Goal: Information Seeking & Learning: Understand process/instructions

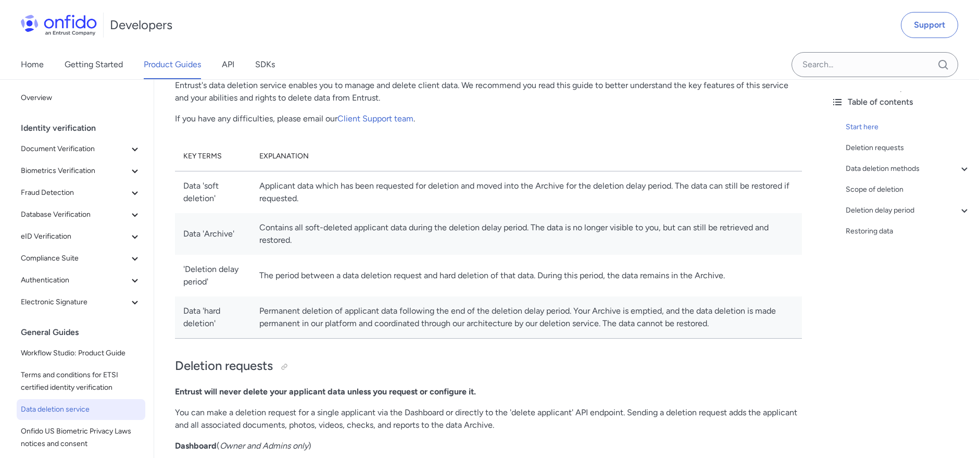
scroll to position [116, 0]
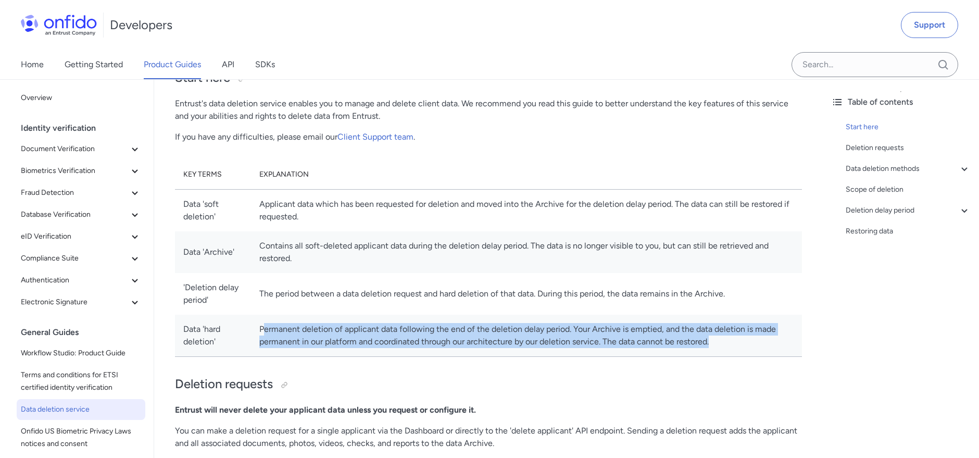
drag, startPoint x: 305, startPoint y: 332, endPoint x: 798, endPoint y: 345, distance: 493.8
click at [798, 345] on td "Permanent deletion of applicant data following the end of the deletion delay pe…" at bounding box center [526, 336] width 551 height 42
click at [780, 346] on td "Permanent deletion of applicant data following the end of the deletion delay pe…" at bounding box center [526, 336] width 551 height 42
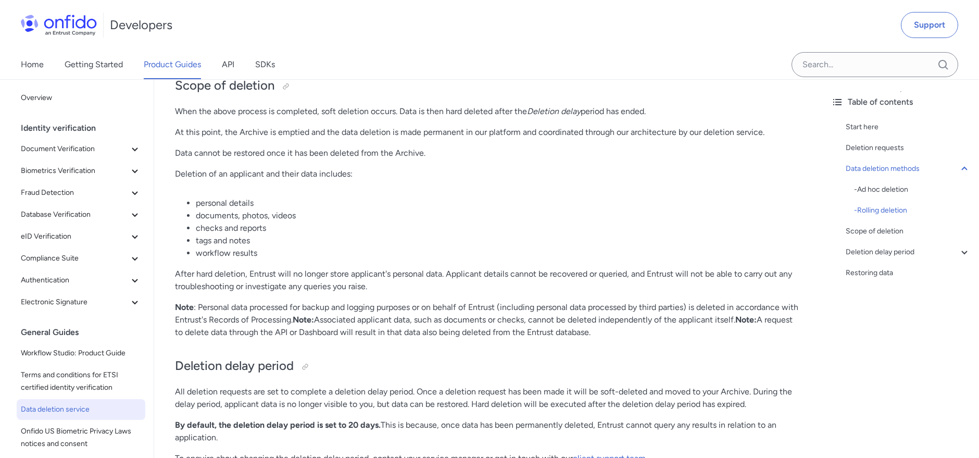
scroll to position [1562, 0]
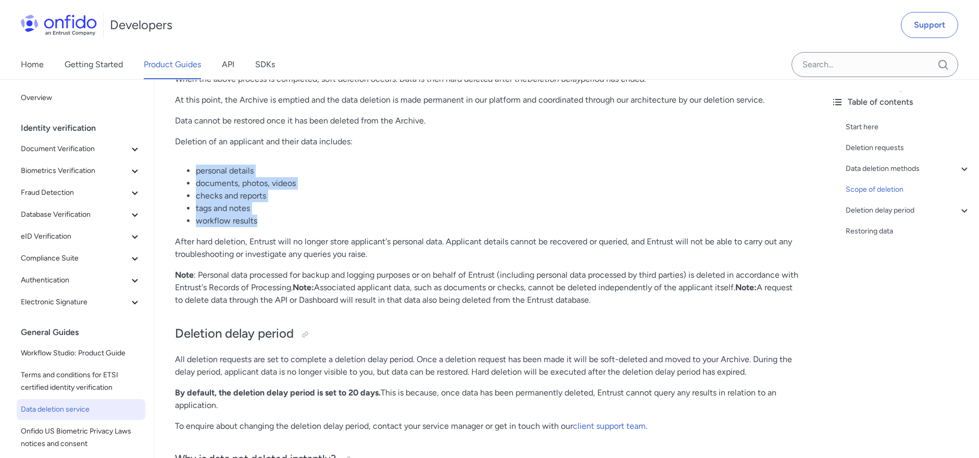
drag, startPoint x: 250, startPoint y: 216, endPoint x: 184, endPoint y: 161, distance: 85.7
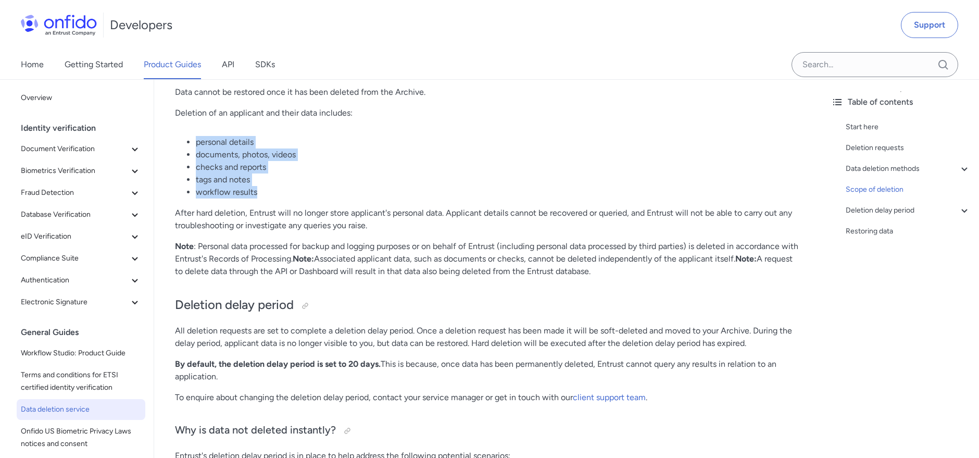
scroll to position [1678, 0]
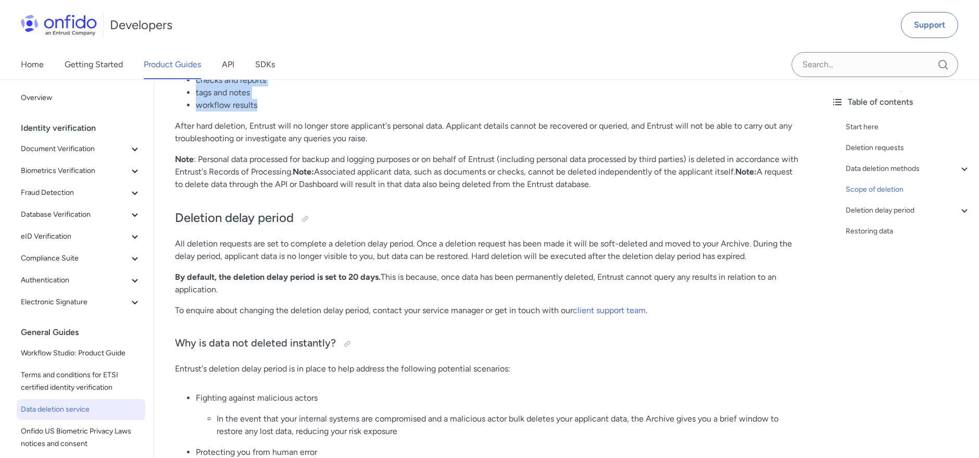
drag, startPoint x: 394, startPoint y: 180, endPoint x: 658, endPoint y: 180, distance: 263.5
click at [658, 180] on p "Note : Personal data processed for backup and logging purposes or on behalf of …" at bounding box center [488, 171] width 627 height 37
drag, startPoint x: 640, startPoint y: 183, endPoint x: 602, endPoint y: 185, distance: 38.1
click at [602, 185] on p "Note : Personal data processed for backup and logging purposes or on behalf of …" at bounding box center [488, 171] width 627 height 37
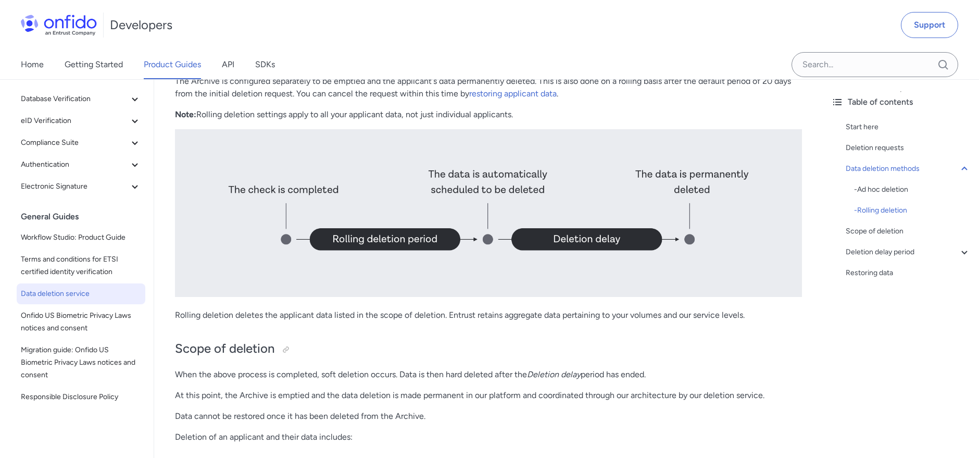
scroll to position [1099, 0]
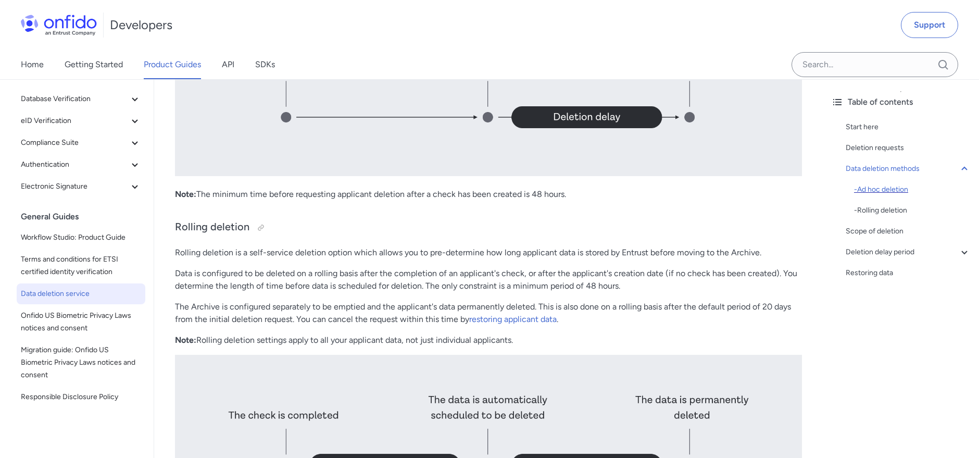
click at [876, 194] on div "- Ad hoc deletion" at bounding box center [912, 189] width 117 height 12
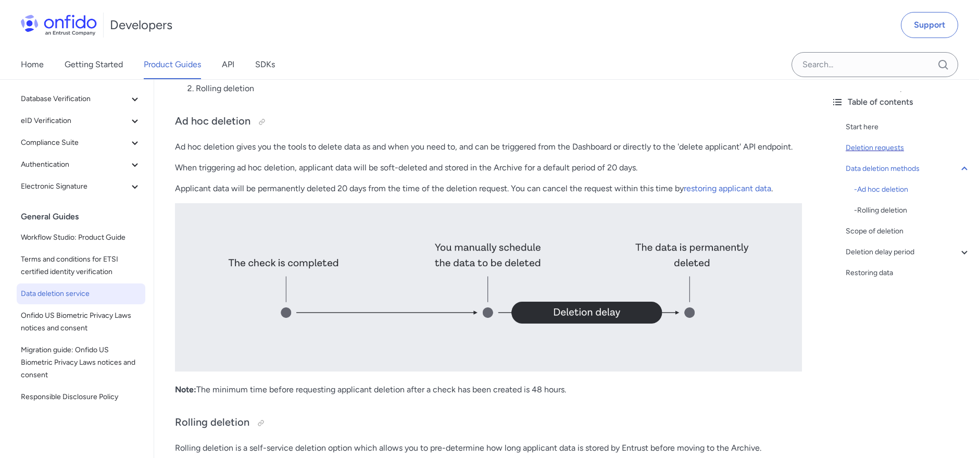
click at [858, 144] on div "Deletion requests" at bounding box center [908, 148] width 125 height 12
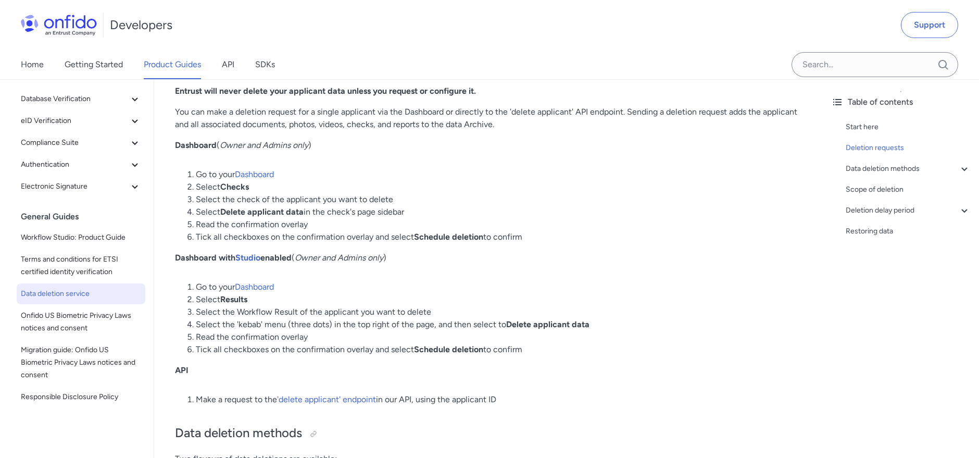
scroll to position [435, 0]
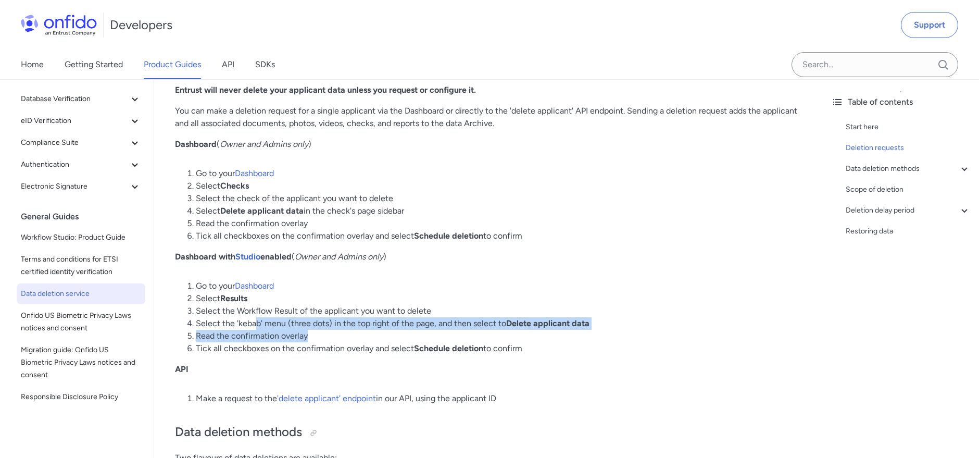
drag, startPoint x: 255, startPoint y: 320, endPoint x: 604, endPoint y: 337, distance: 349.3
click at [604, 337] on ol "Go to your Dashboard Select Results Select the Workflow Result of the applicant…" at bounding box center [488, 317] width 627 height 75
click at [604, 337] on li "Read the confirmation overlay" at bounding box center [499, 336] width 606 height 12
drag, startPoint x: 230, startPoint y: 322, endPoint x: 503, endPoint y: 329, distance: 272.9
click at [494, 328] on li "Select the 'kebab' menu (three dots) in the top right of the page, and then sel…" at bounding box center [499, 323] width 606 height 12
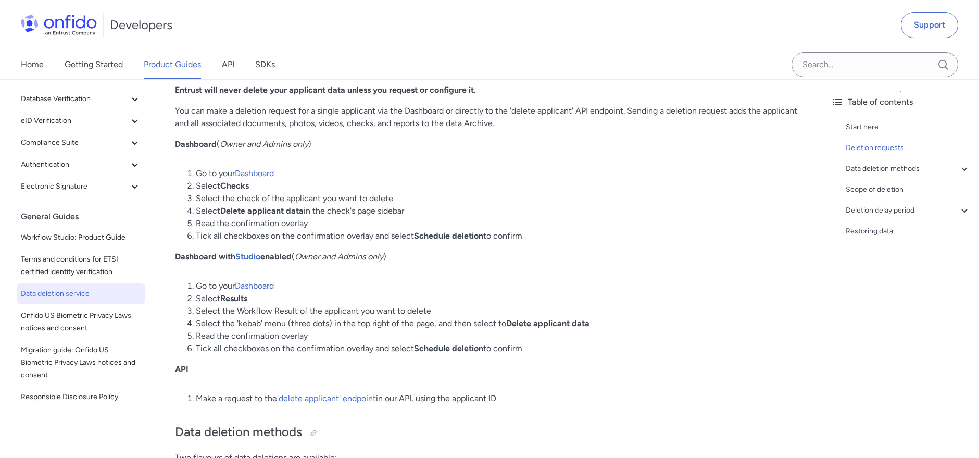
click at [503, 330] on li "Read the confirmation overlay" at bounding box center [499, 336] width 606 height 12
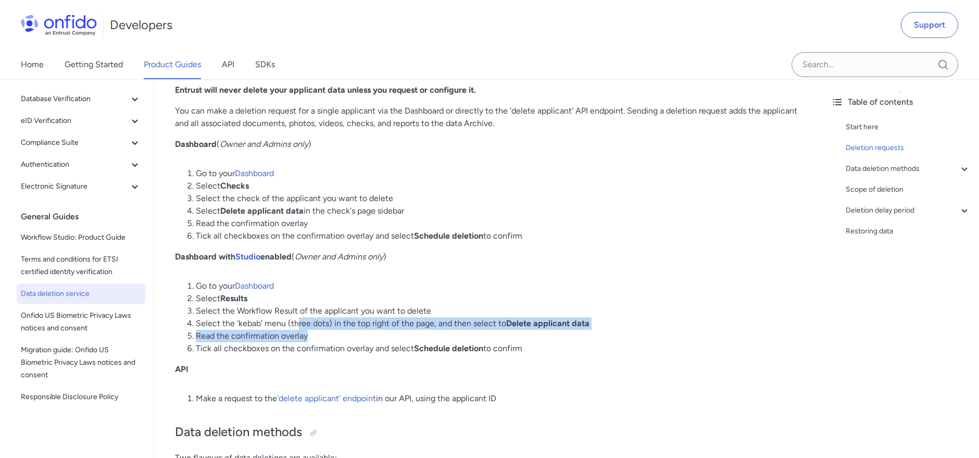
drag, startPoint x: 298, startPoint y: 322, endPoint x: 614, endPoint y: 349, distance: 317.7
click at [635, 338] on ol "Go to your Dashboard Select Results Select the Workflow Result of the applicant…" at bounding box center [488, 317] width 627 height 75
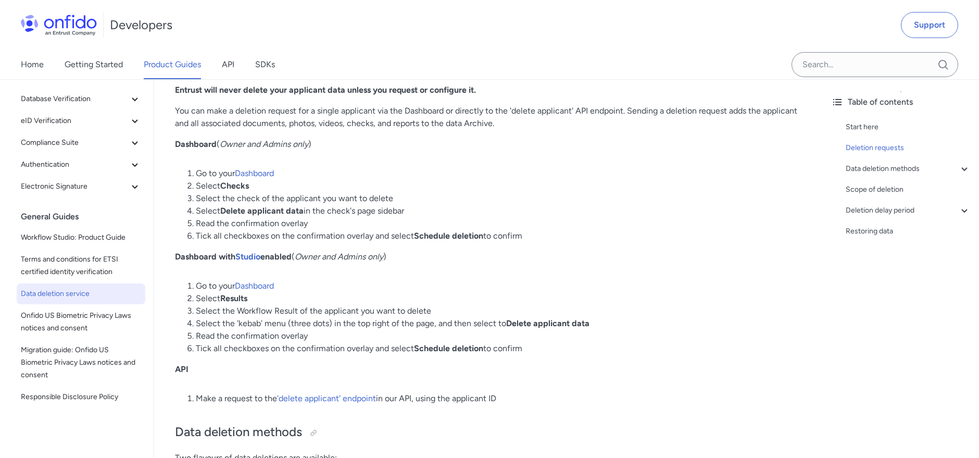
click at [614, 349] on li "Tick all checkboxes on the confirmation overlay and select Schedule deletion to…" at bounding box center [499, 348] width 606 height 12
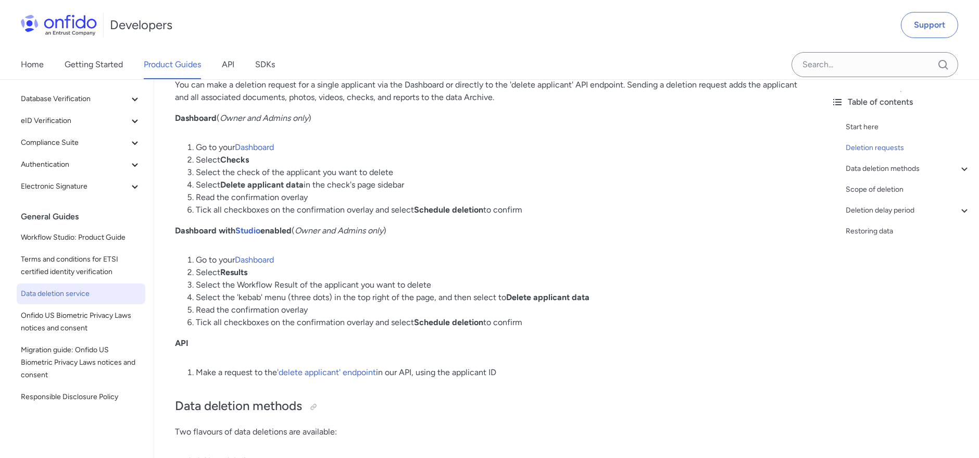
scroll to position [493, 0]
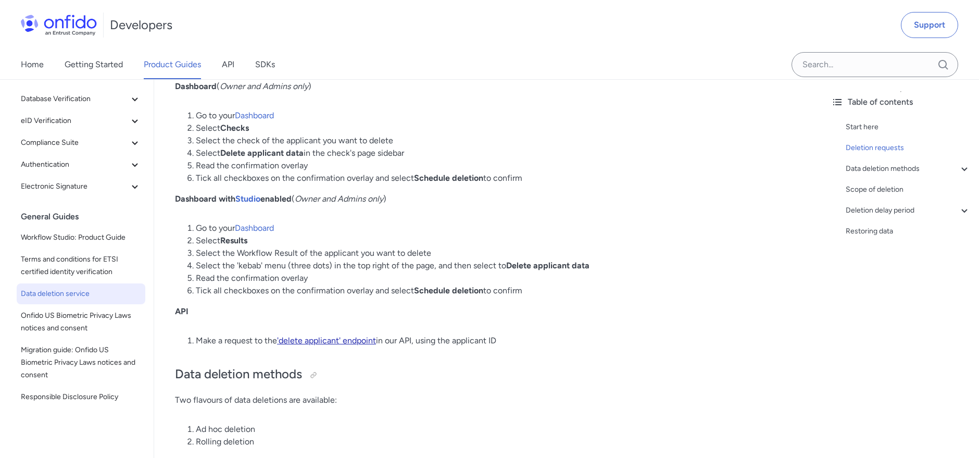
click at [326, 337] on link "'delete applicant' endpoint" at bounding box center [326, 340] width 99 height 10
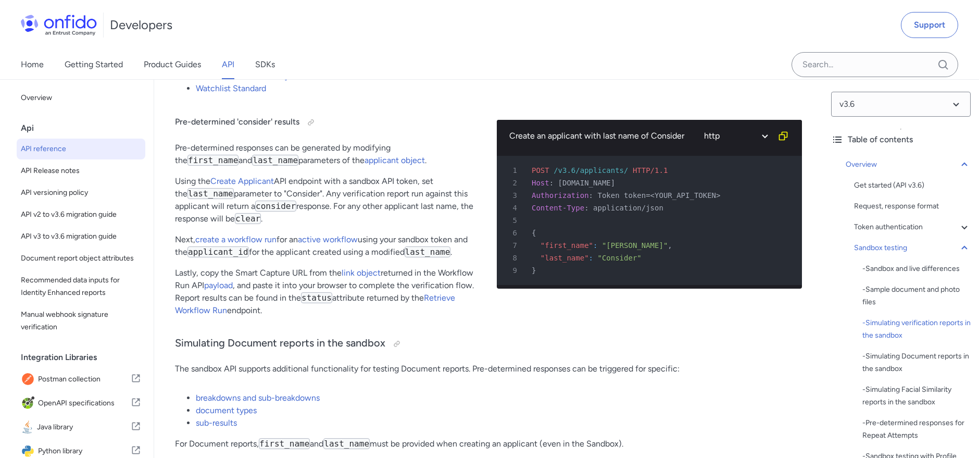
scroll to position [3509, 0]
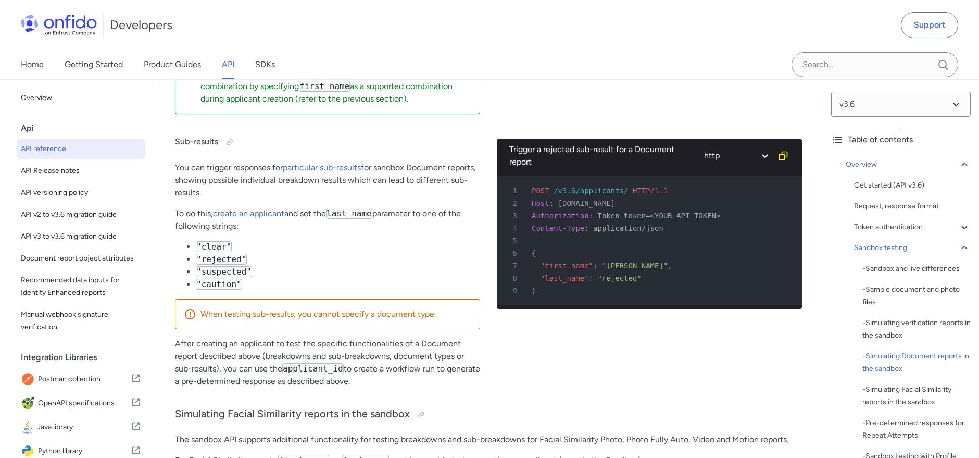
click at [323, 253] on li ""rejected"" at bounding box center [338, 259] width 284 height 12
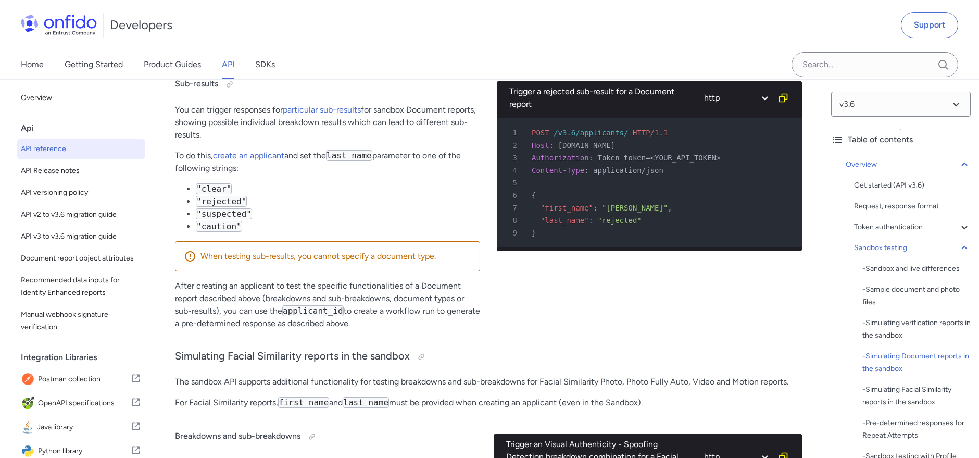
click at [286, 218] on div "Sub-results You can trigger responses for particular sub-results for sandbox Do…" at bounding box center [327, 201] width 305 height 273
drag, startPoint x: 286, startPoint y: 215, endPoint x: 183, endPoint y: 160, distance: 116.9
click at [183, 160] on div "Sub-results You can trigger responses for particular sub-results for sandbox Do…" at bounding box center [327, 201] width 305 height 273
copy ul ""clear" "rejected" "suspected" "caution""
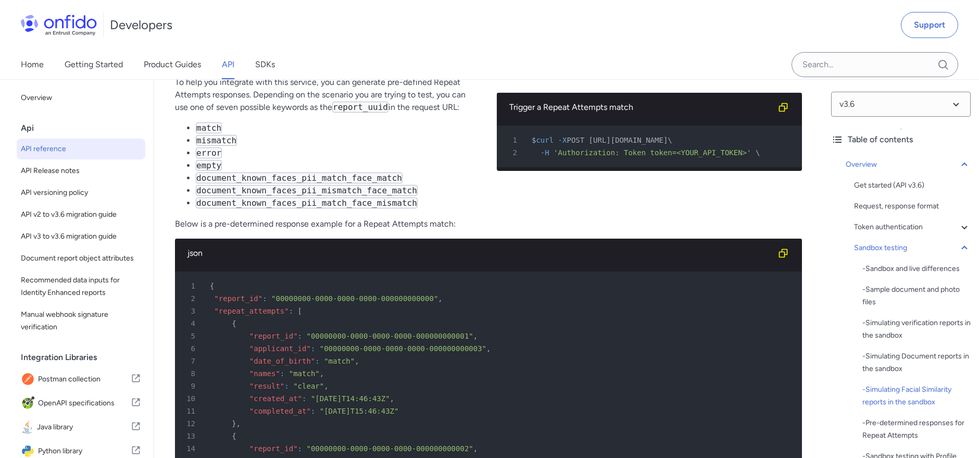
scroll to position [4319, 0]
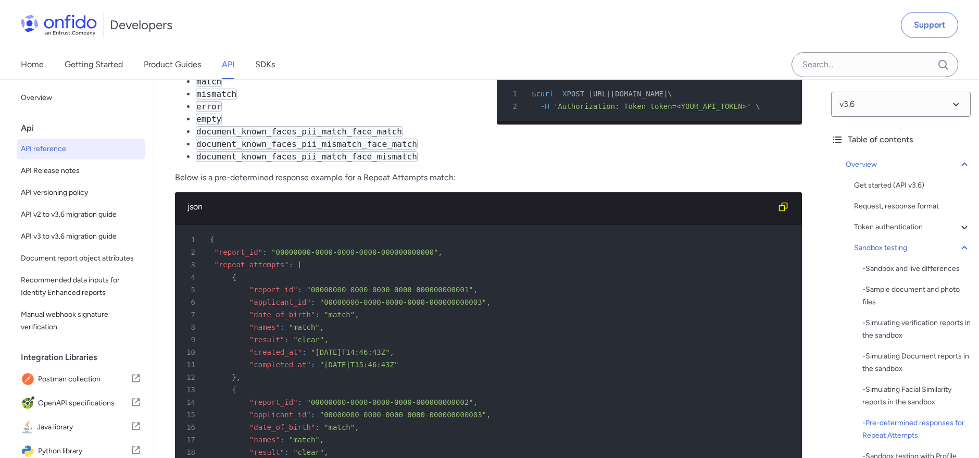
click at [364, 333] on div "9 "result" : "clear" ," at bounding box center [483, 339] width 608 height 12
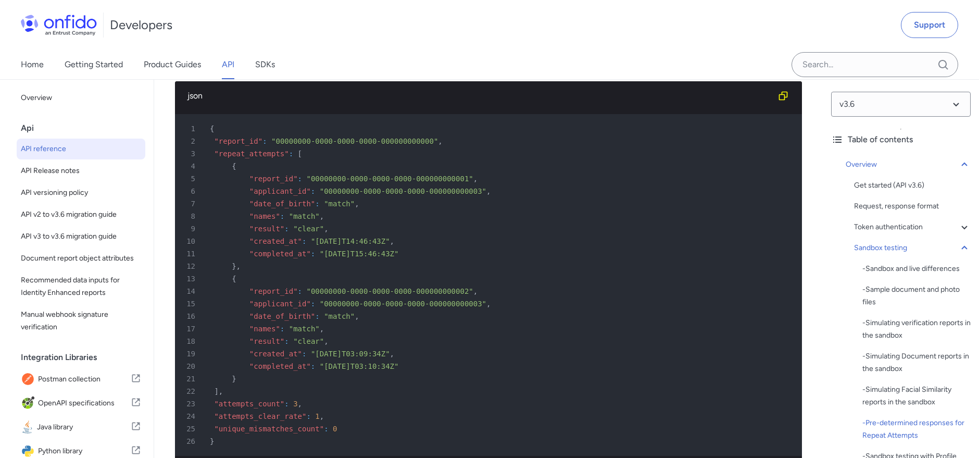
scroll to position [4434, 0]
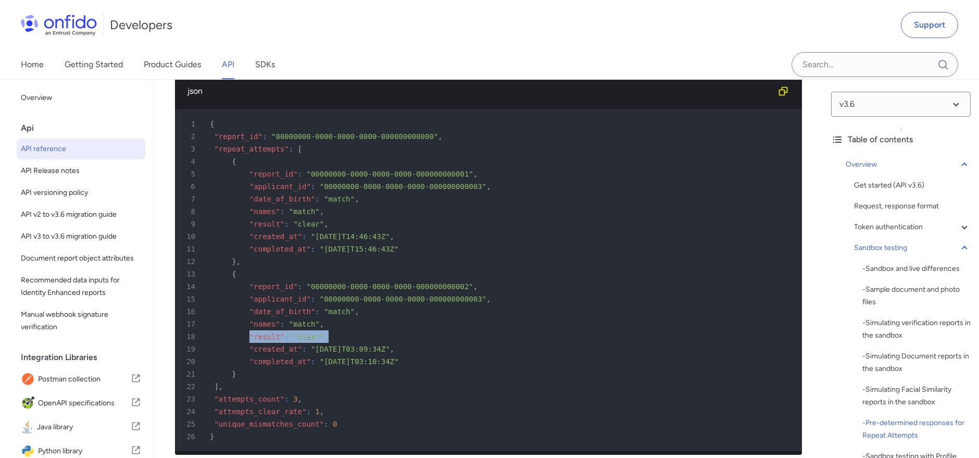
drag, startPoint x: 351, startPoint y: 323, endPoint x: 259, endPoint y: 321, distance: 91.7
click at [259, 330] on div "18 "result" : "clear" ," at bounding box center [483, 336] width 608 height 12
copy div ""result" : "clear" ,"
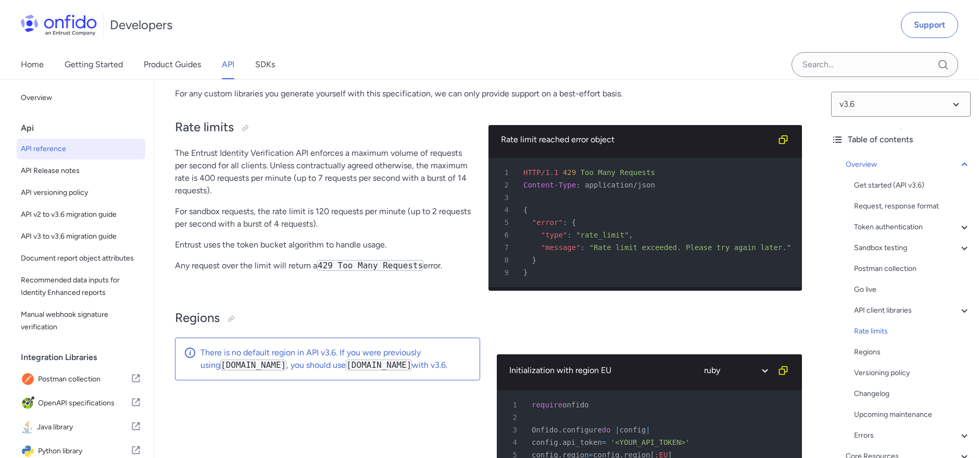
scroll to position [7385, 0]
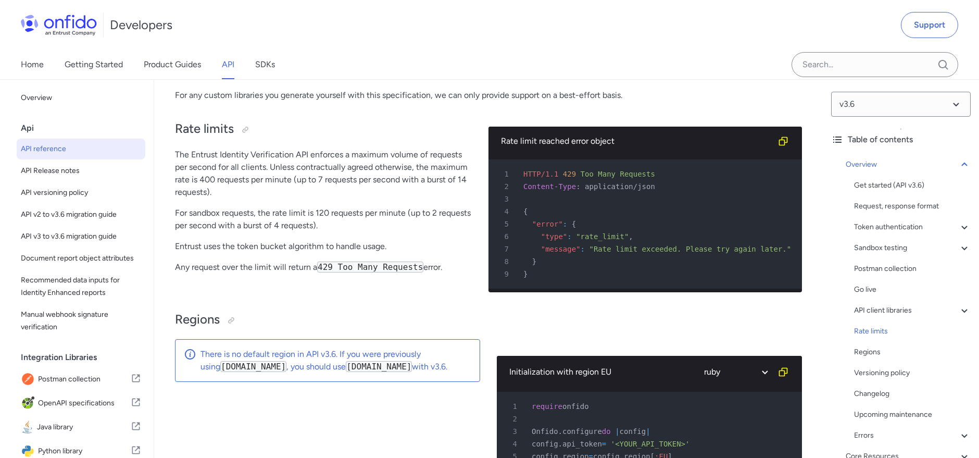
click at [369, 198] on p "The Entrust Identity Verification API enforces a maximum volume of requests per…" at bounding box center [323, 173] width 297 height 50
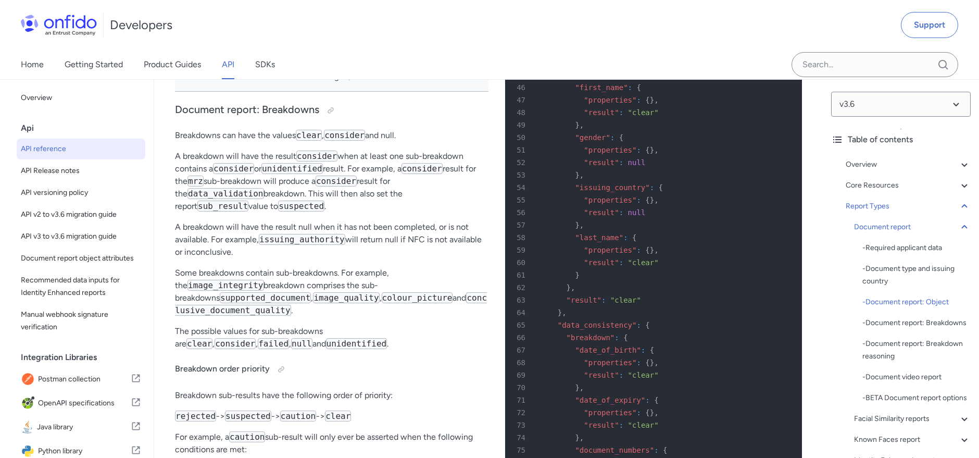
scroll to position [38724, 0]
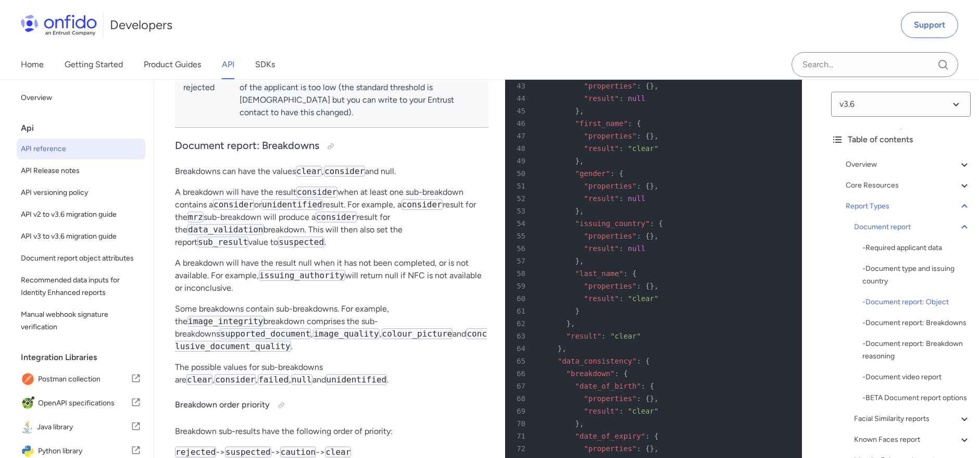
drag, startPoint x: 178, startPoint y: 167, endPoint x: 451, endPoint y: 306, distance: 306.5
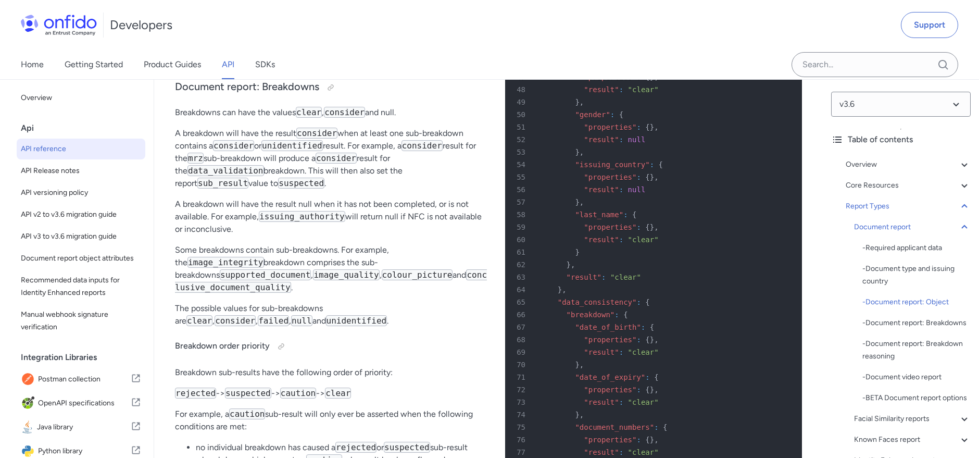
scroll to position [38783, 0]
drag, startPoint x: 466, startPoint y: 239, endPoint x: 175, endPoint y: 114, distance: 316.0
copy div "The result field indicates the overall report result. Possible values for Docum…"
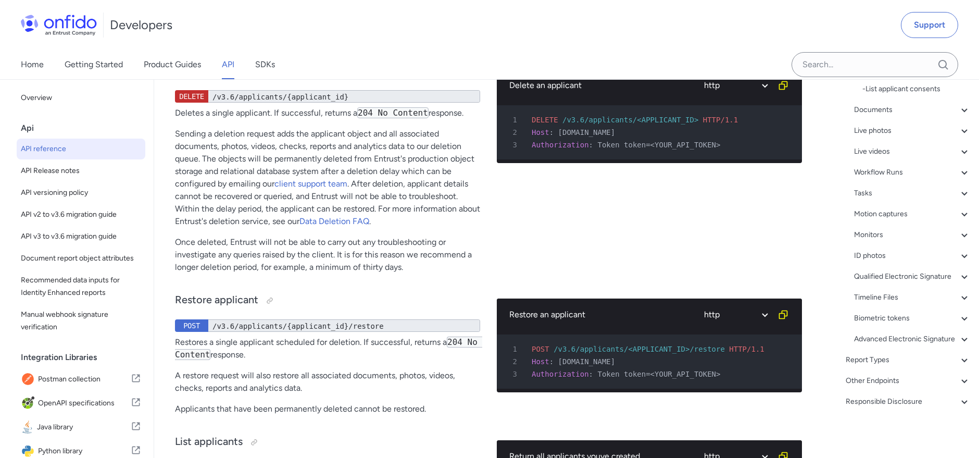
scroll to position [15012, 0]
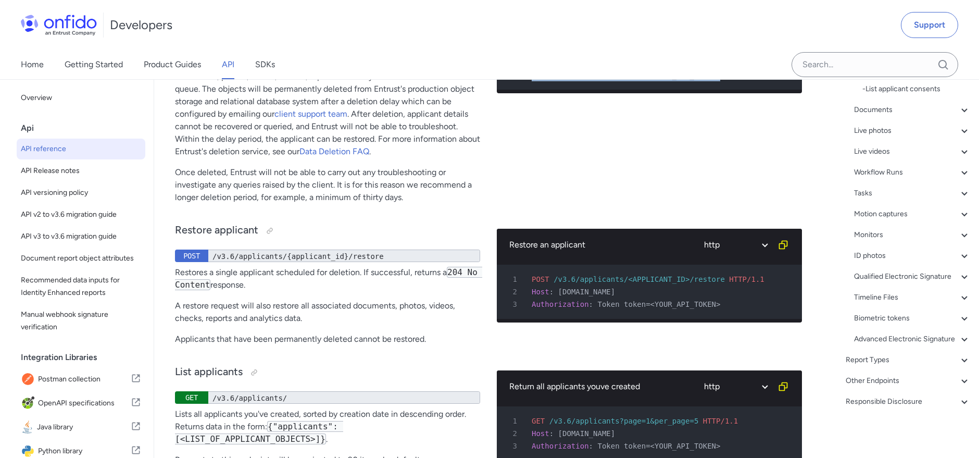
drag, startPoint x: 715, startPoint y: 244, endPoint x: 525, endPoint y: 217, distance: 191.9
click at [525, 90] on pre "1 DELETE /v3.6/applicants/<APPLICANT_ID> HTTP/1.1 2 Host : api.eu.onfido.com 3 …" at bounding box center [649, 62] width 305 height 54
click at [779, 20] on icon "Copy code snippet button" at bounding box center [783, 15] width 9 height 9
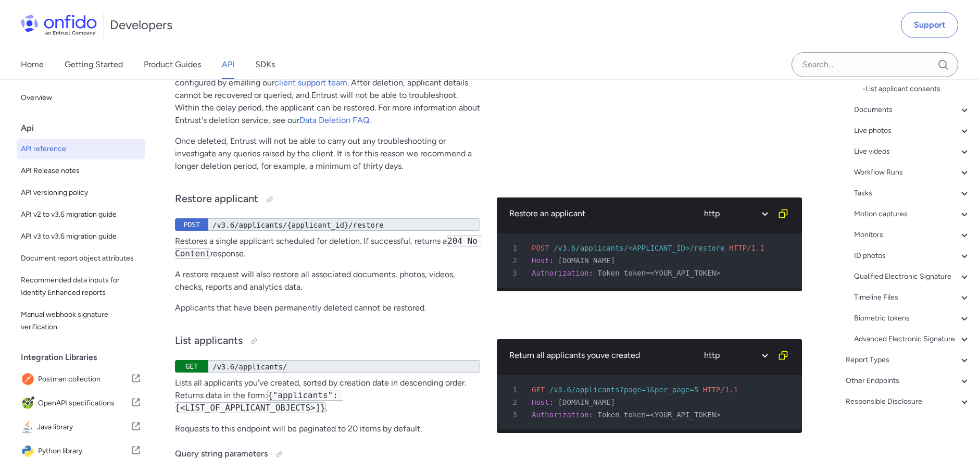
scroll to position [15069, 0]
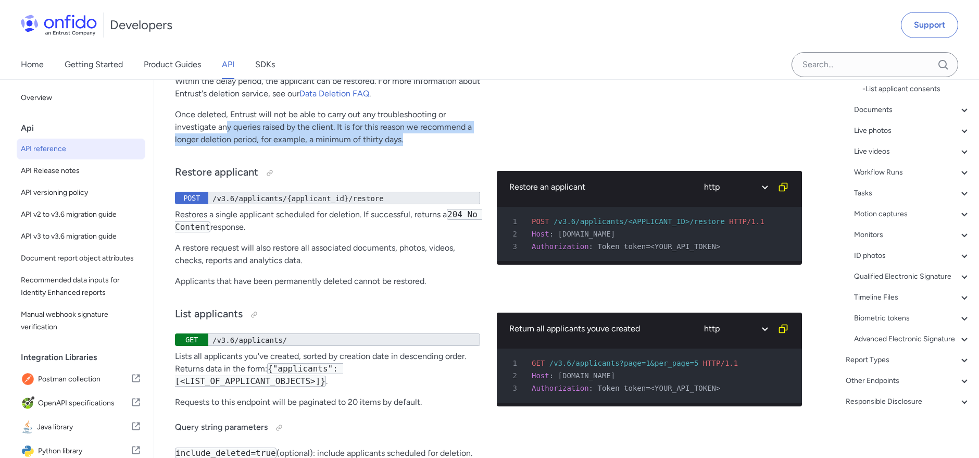
drag, startPoint x: 232, startPoint y: 297, endPoint x: 448, endPoint y: 307, distance: 216.3
click at [448, 146] on p "Once deleted, Entrust will not be able to carry out any troubleshooting or inve…" at bounding box center [327, 126] width 305 height 37
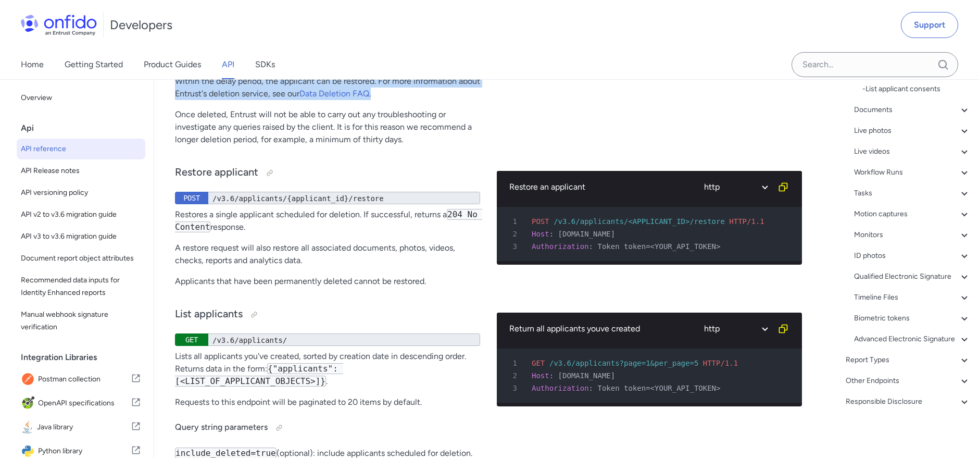
drag, startPoint x: 202, startPoint y: 174, endPoint x: 469, endPoint y: 260, distance: 280.4
click at [469, 100] on p "Sending a deletion request adds the applicant object and all associated documen…" at bounding box center [327, 50] width 305 height 100
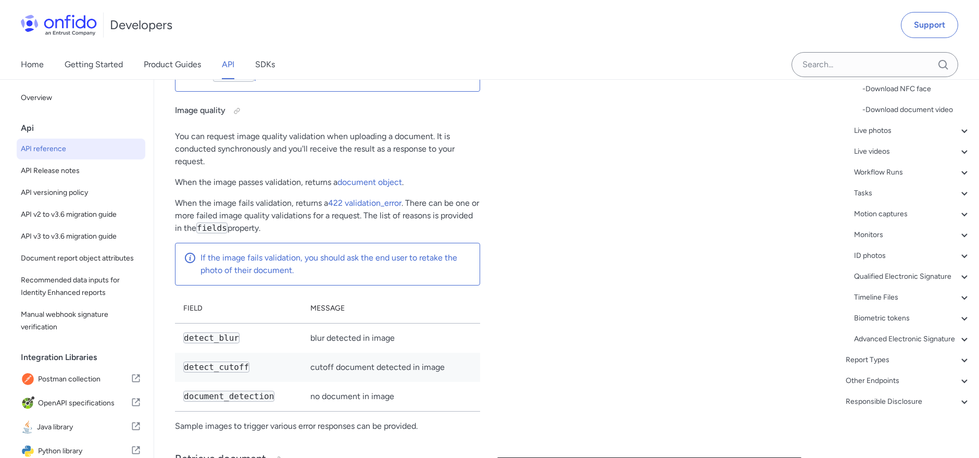
scroll to position [18425, 0]
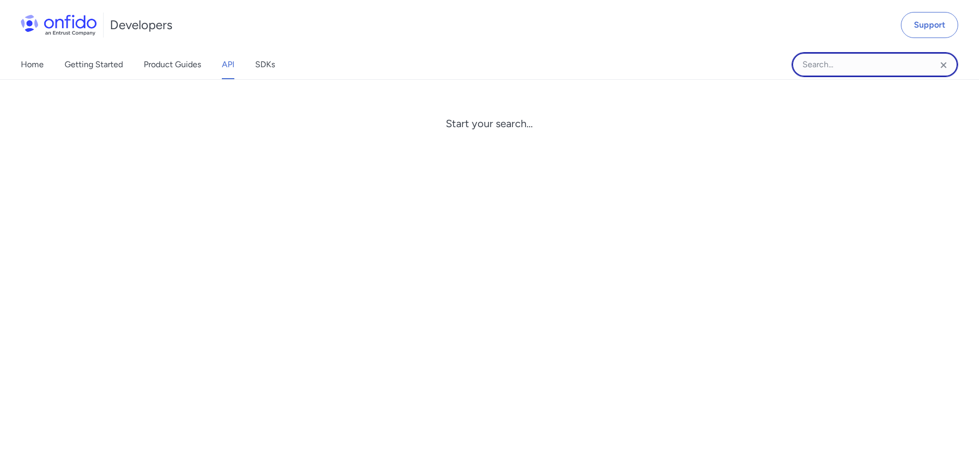
click at [824, 70] on input "Onfido search input field" at bounding box center [874, 64] width 167 height 25
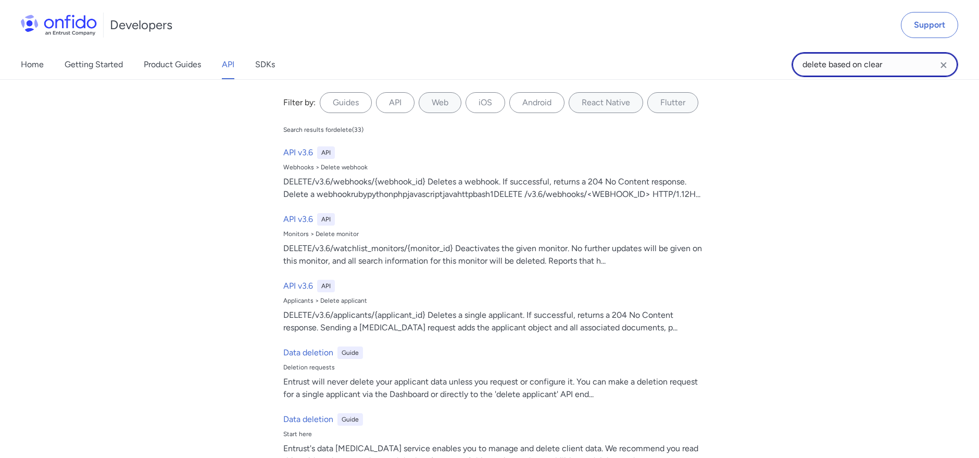
type input "delete based on clear"
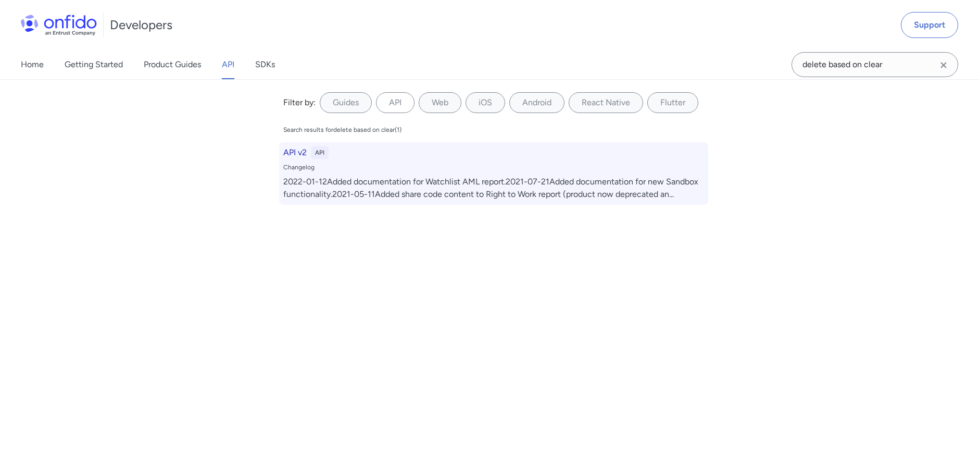
click at [620, 183] on div "2022-01-12Added documentation for Watchlist AML report.2021-07-21Added document…" at bounding box center [493, 187] width 421 height 25
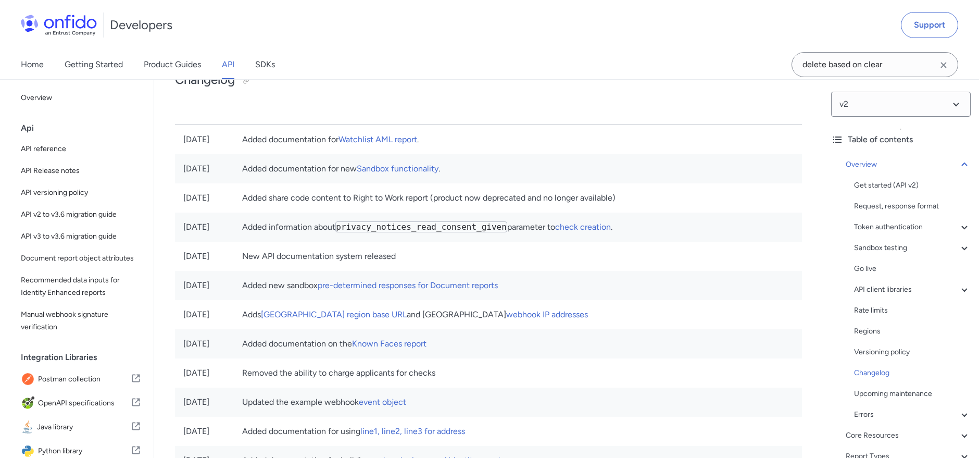
scroll to position [1774, 0]
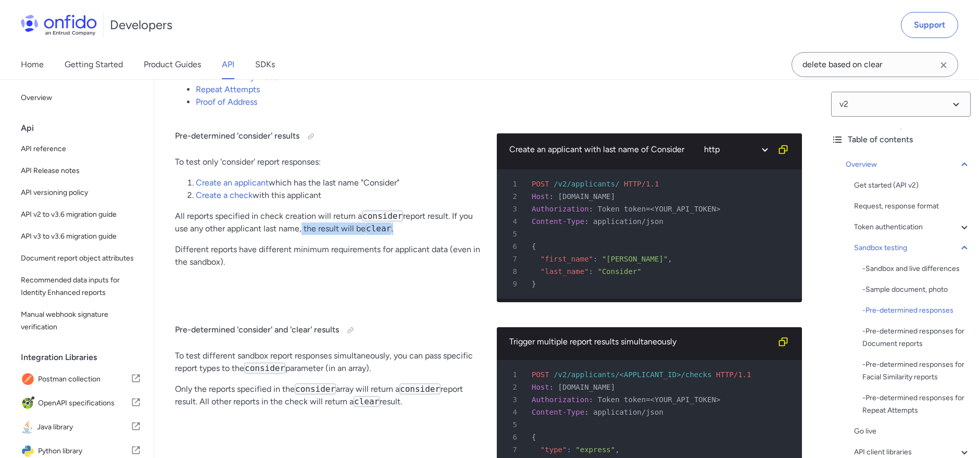
drag, startPoint x: 299, startPoint y: 227, endPoint x: 428, endPoint y: 233, distance: 128.7
click at [428, 233] on p "All reports specified in check creation will return a consider report result. I…" at bounding box center [327, 222] width 305 height 25
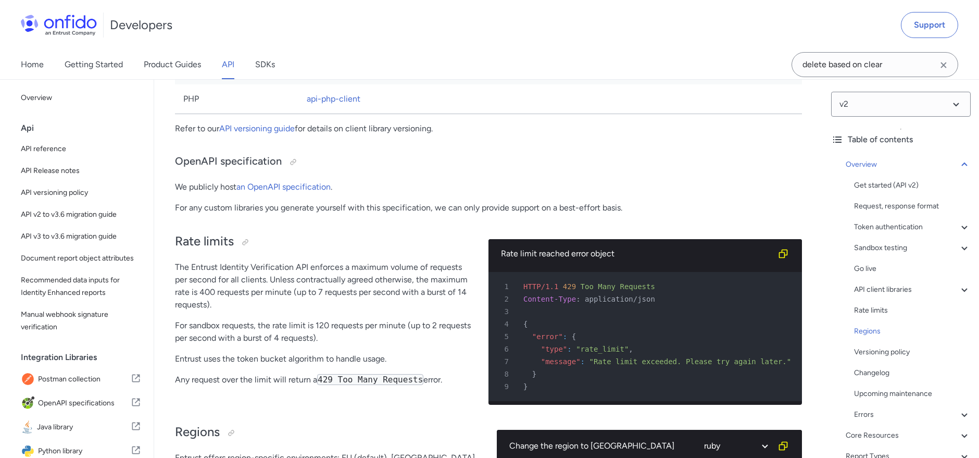
scroll to position [4782, 0]
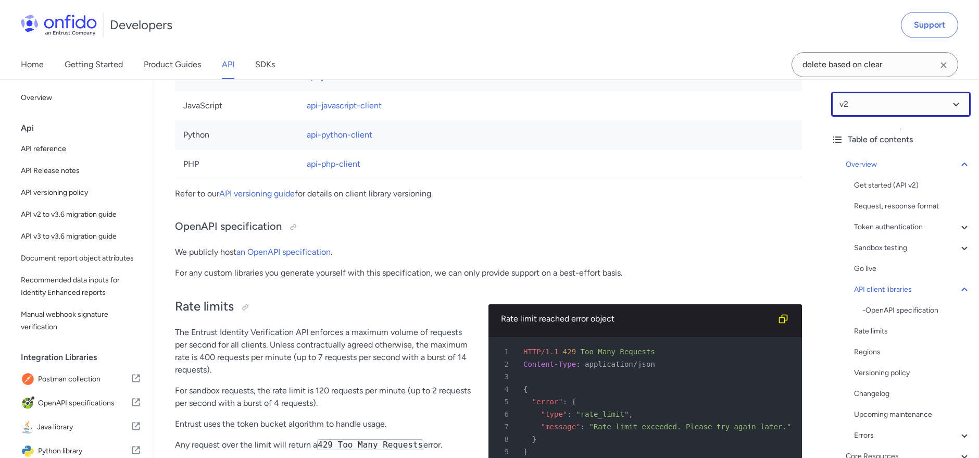
click at [870, 105] on select at bounding box center [901, 104] width 140 height 25
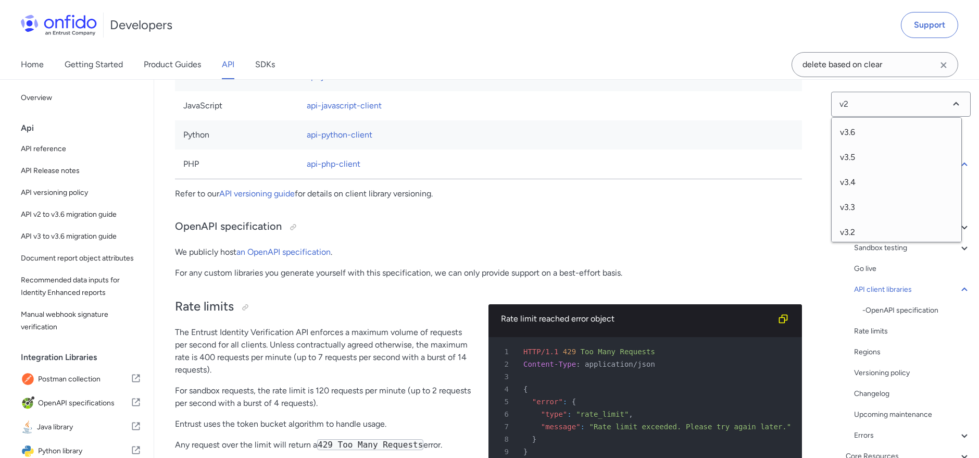
click at [794, 91] on td at bounding box center [651, 76] width 302 height 29
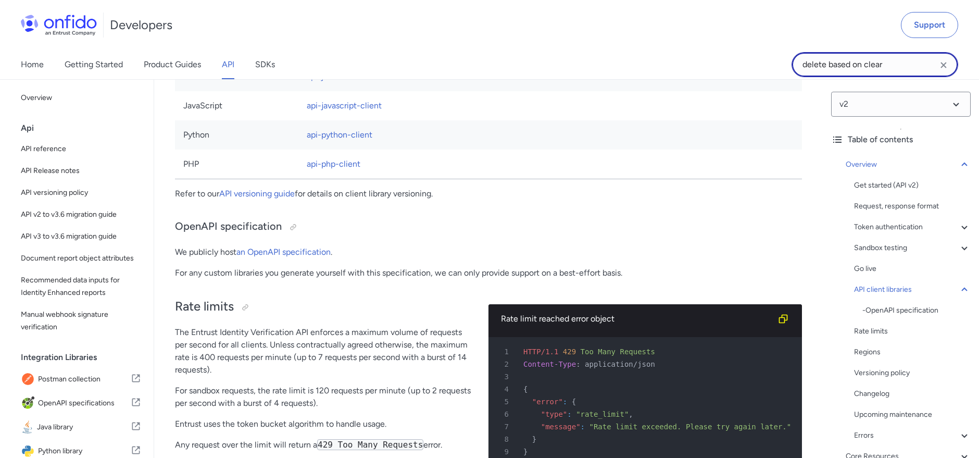
click at [837, 58] on input "delete based on clear" at bounding box center [874, 64] width 167 height 25
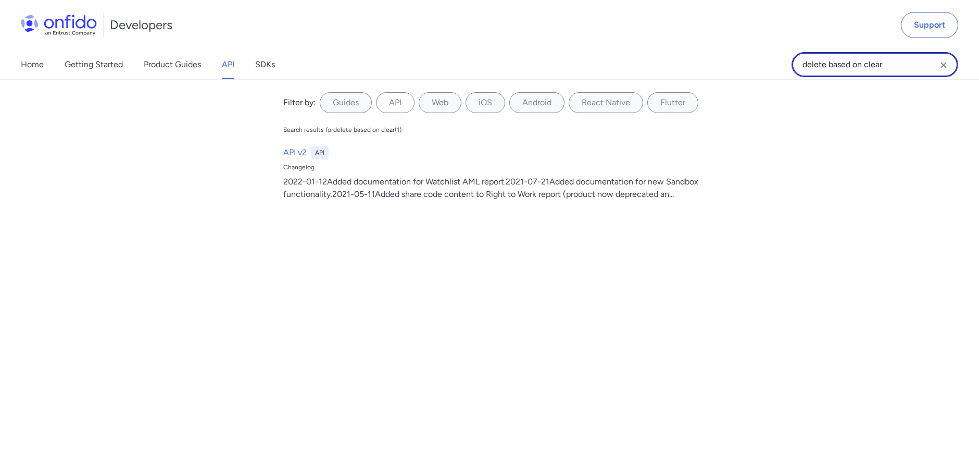
drag, startPoint x: 893, startPoint y: 63, endPoint x: 756, endPoint y: 57, distance: 137.6
click at [756, 57] on div "Home Getting Started Product Guides API SDKs delete based on clear delete based…" at bounding box center [489, 64] width 979 height 29
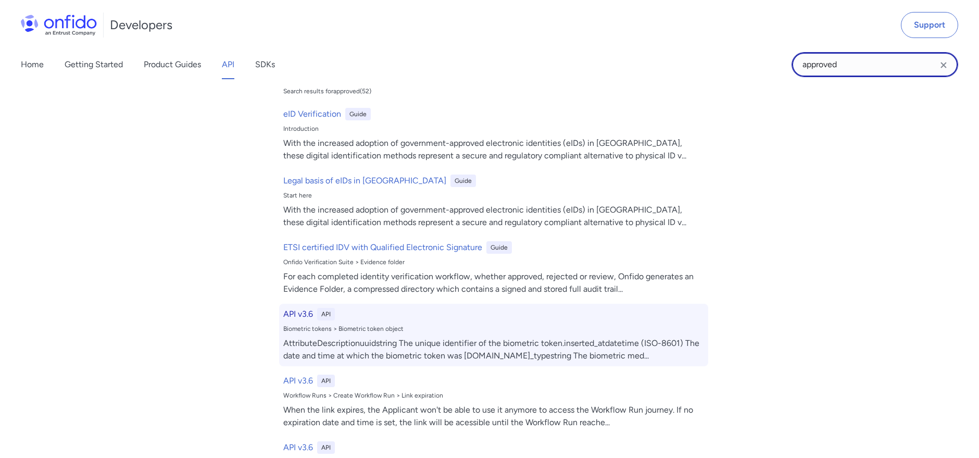
scroll to position [116, 0]
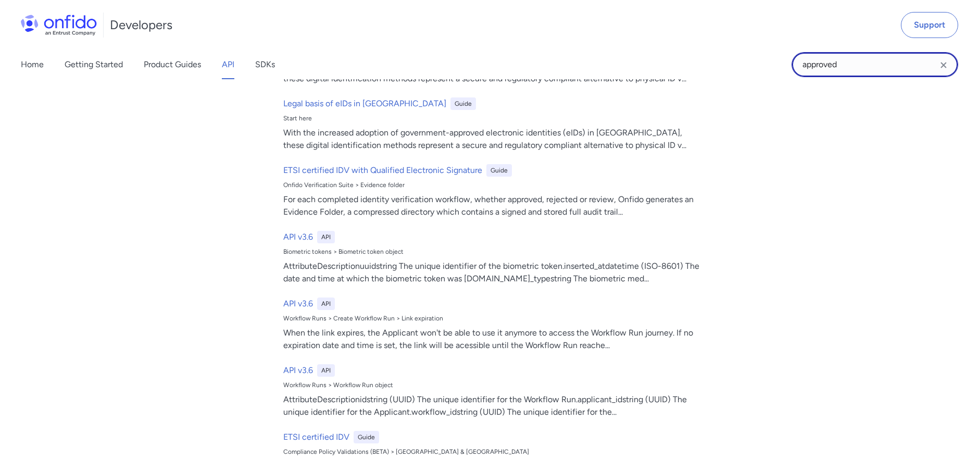
click at [903, 68] on input "approved" at bounding box center [874, 64] width 167 height 25
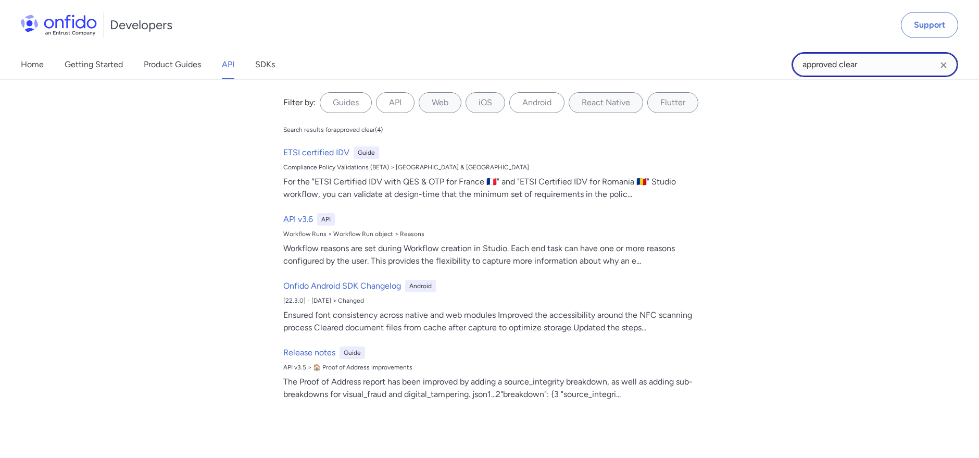
drag, startPoint x: 861, startPoint y: 69, endPoint x: 719, endPoint y: 44, distance: 144.8
click at [719, 44] on div "Developers Support Home Getting Started Product Guides API SDKs approved clear …" at bounding box center [489, 40] width 979 height 80
type input "status"
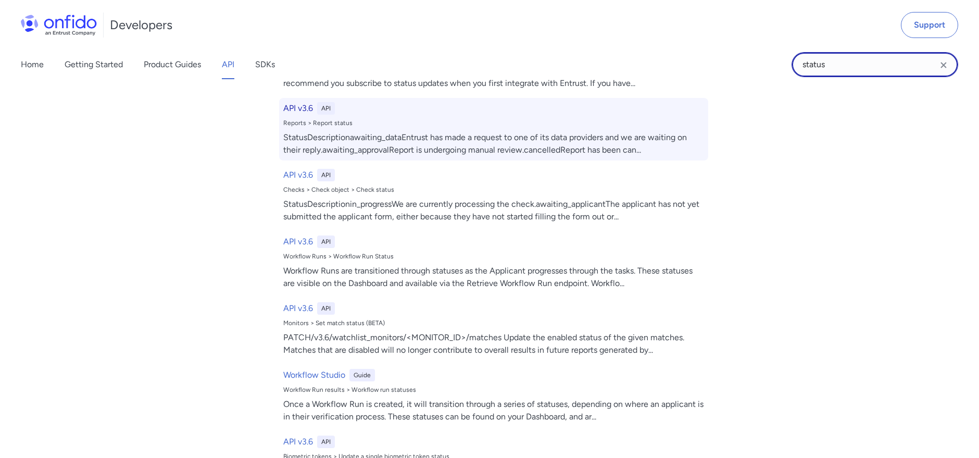
scroll to position [116, 0]
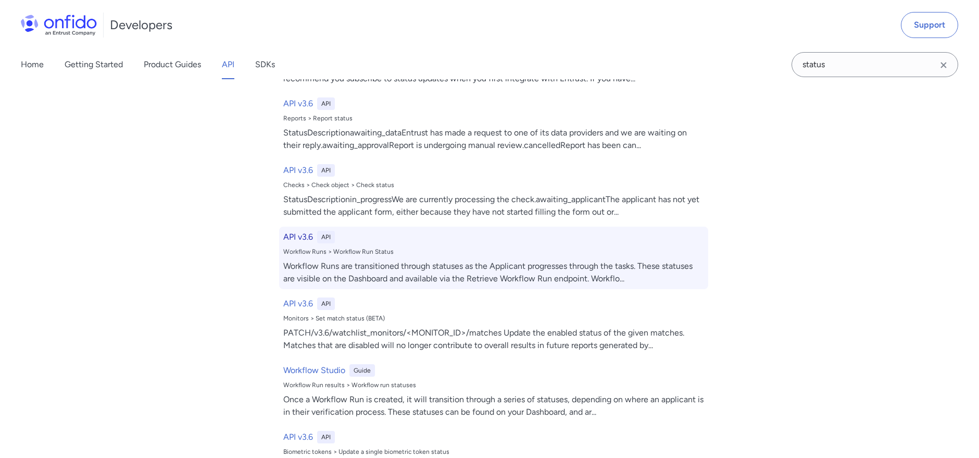
click at [424, 249] on div "Workflow Runs > Workflow Run Status" at bounding box center [493, 251] width 421 height 8
select select "http"
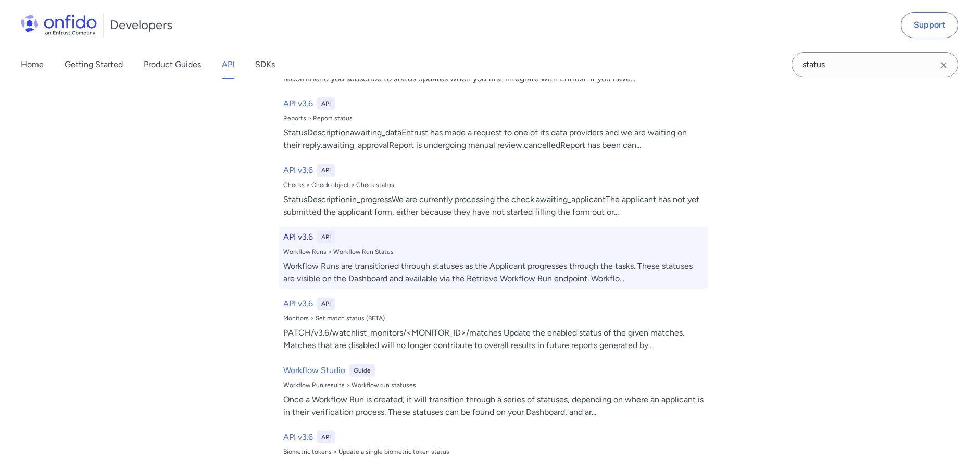
select select "http"
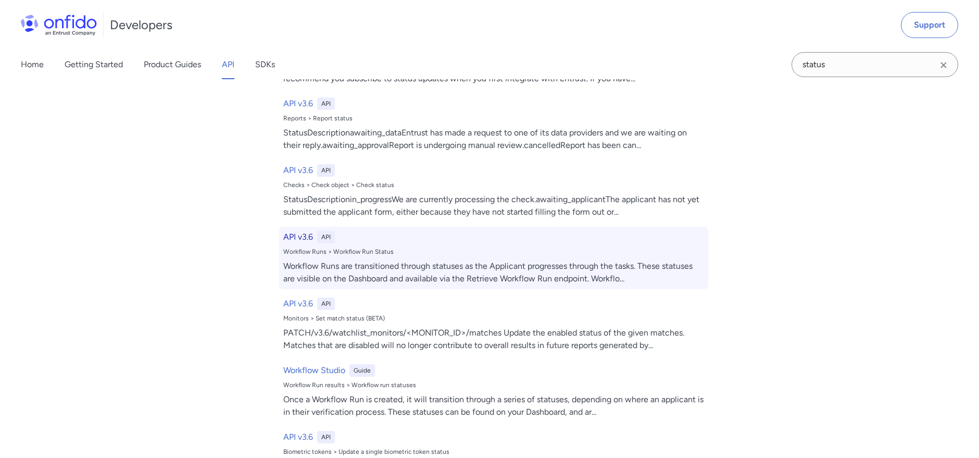
select select "http"
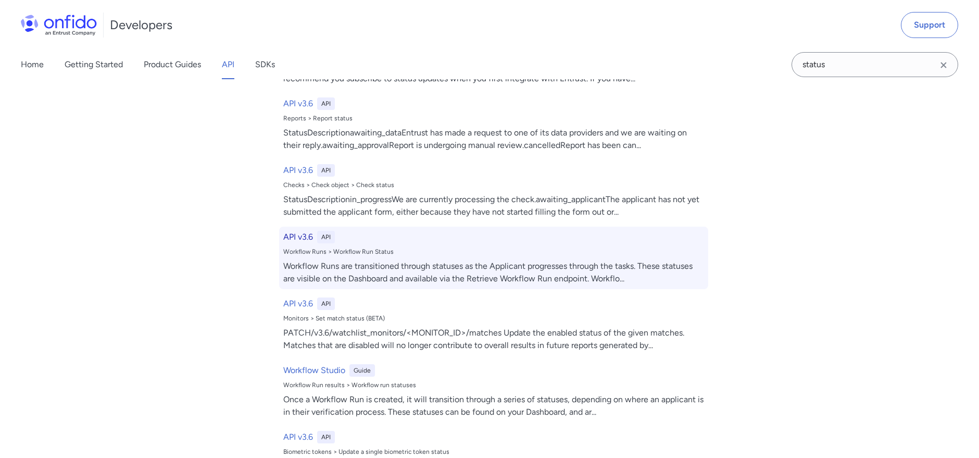
select select "http"
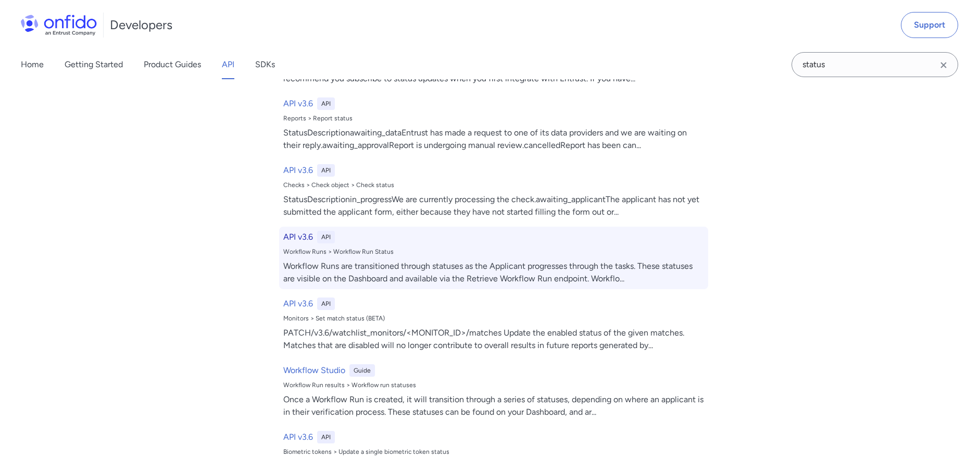
select select "http"
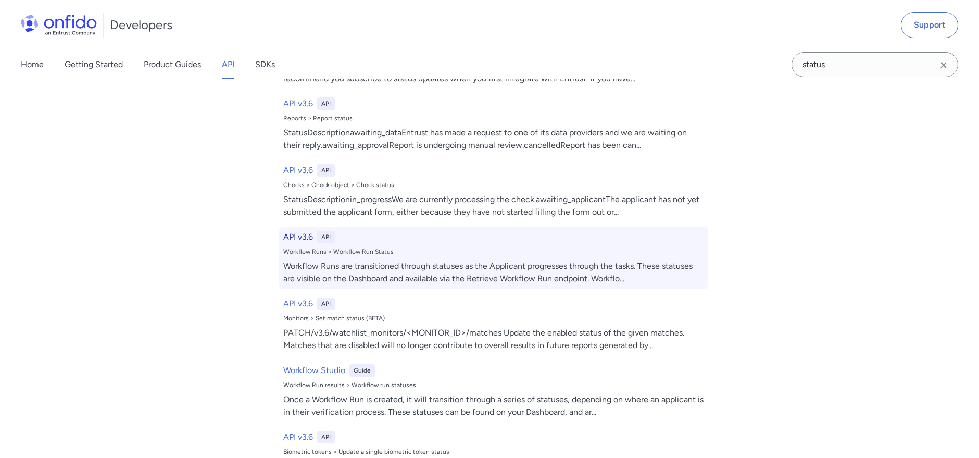
select select "http"
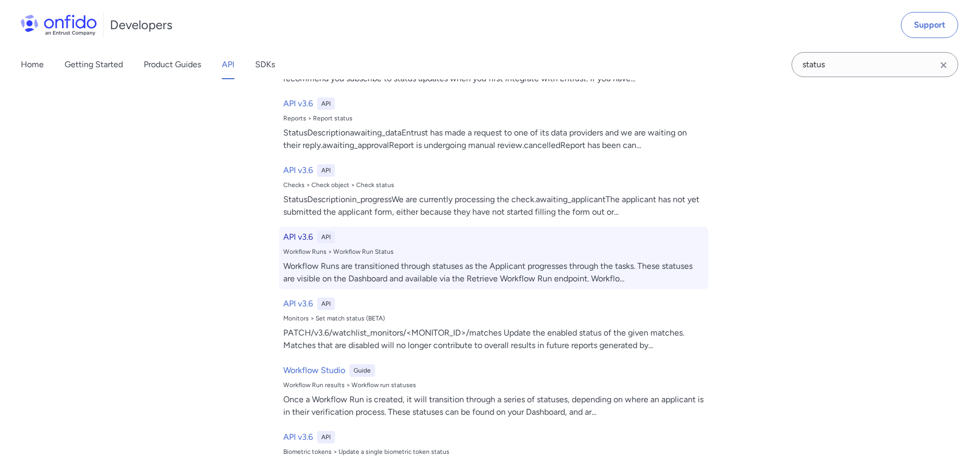
select select "http"
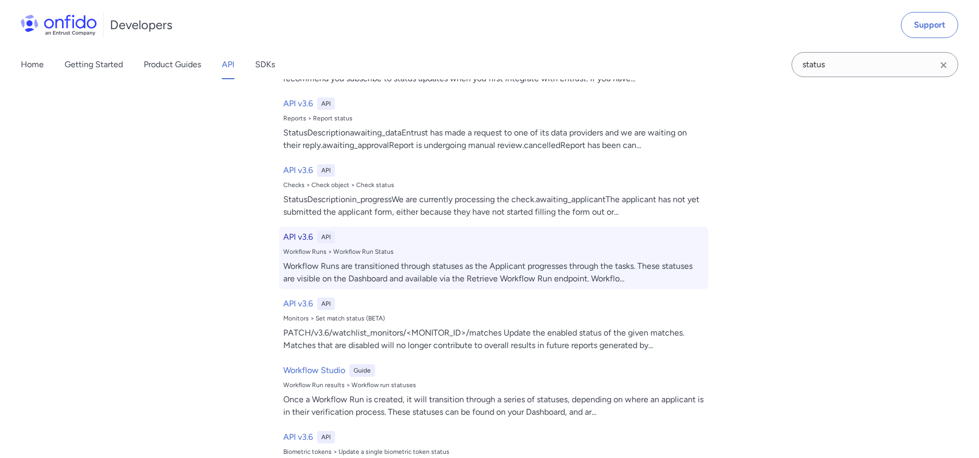
select select "http"
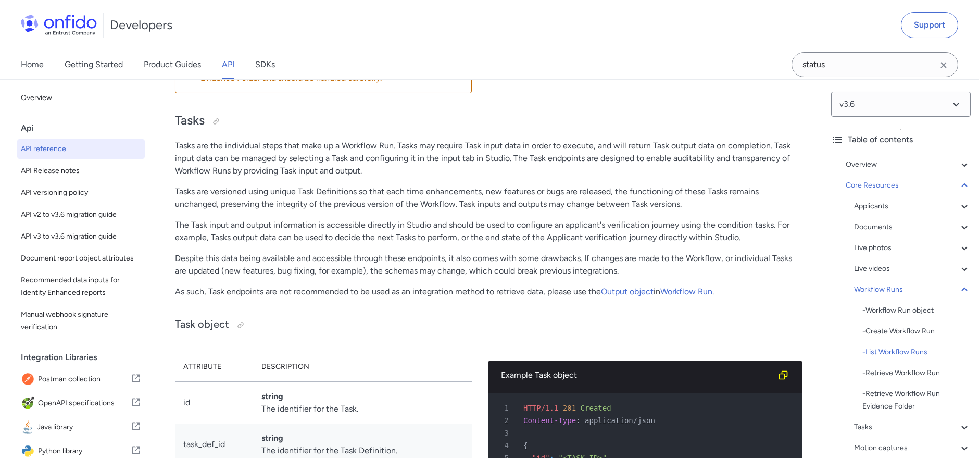
scroll to position [26528, 0]
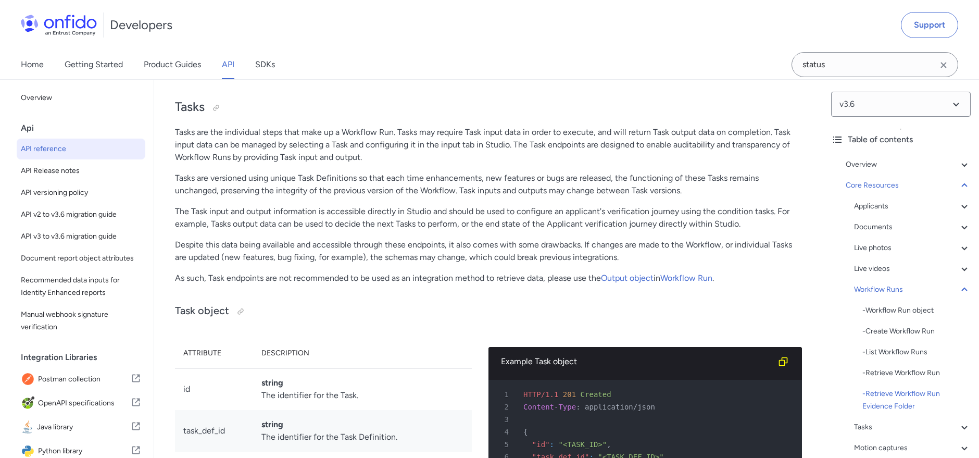
drag, startPoint x: 265, startPoint y: 189, endPoint x: 450, endPoint y: 203, distance: 185.9
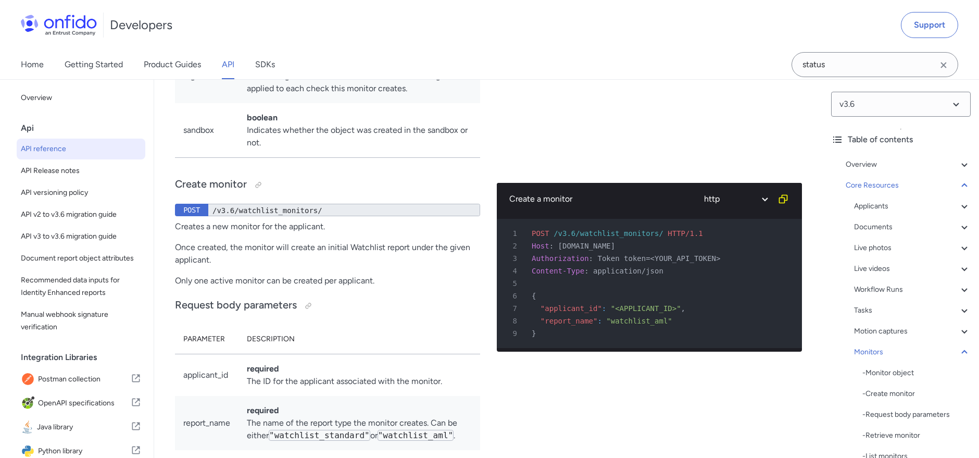
scroll to position [30751, 0]
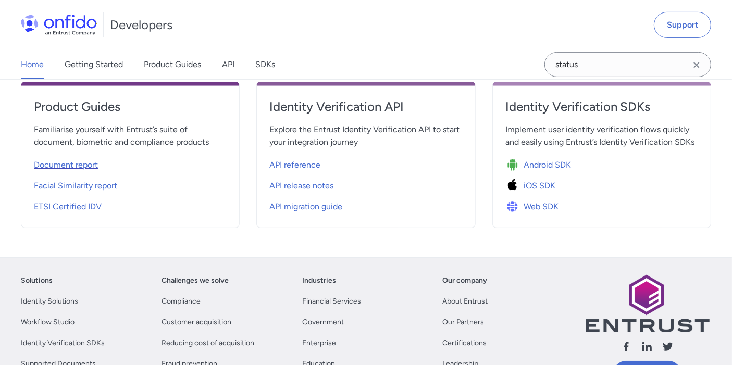
scroll to position [405, 0]
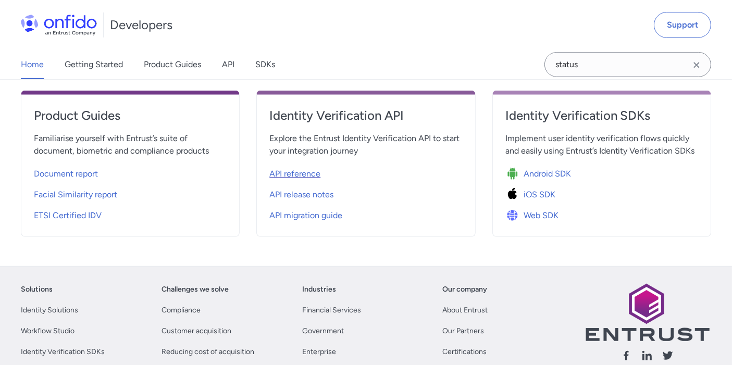
click at [307, 175] on span "API reference" at bounding box center [294, 174] width 51 height 12
select select "http"
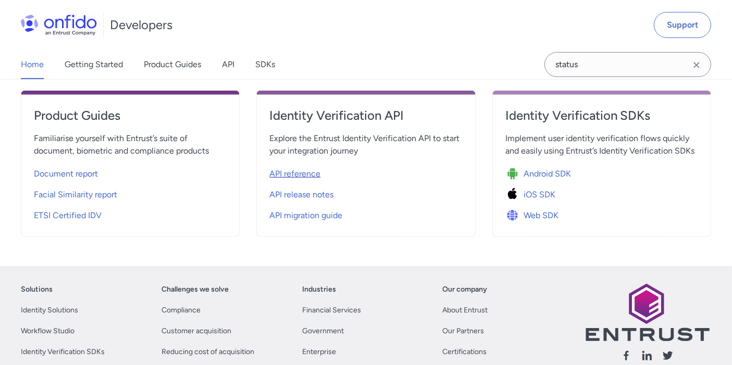
select select "http"
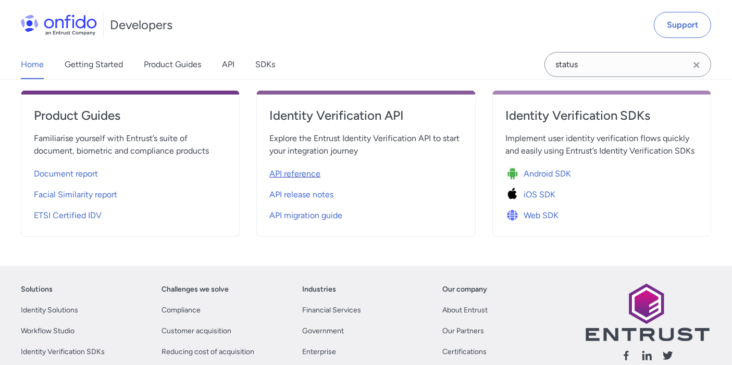
select select "http"
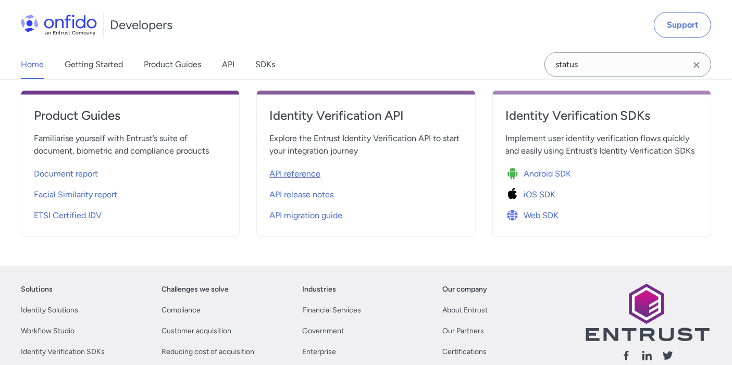
select select "http"
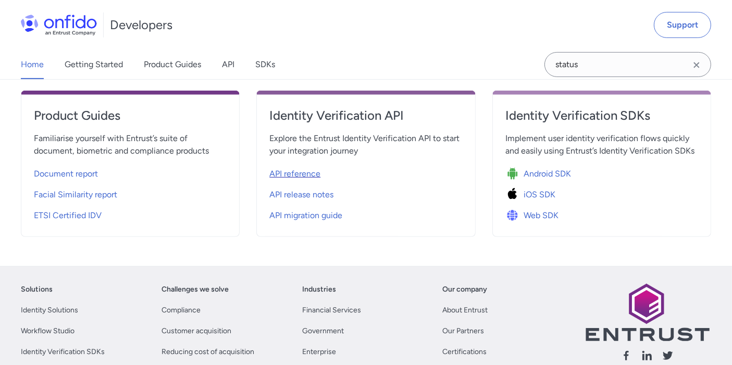
select select "http"
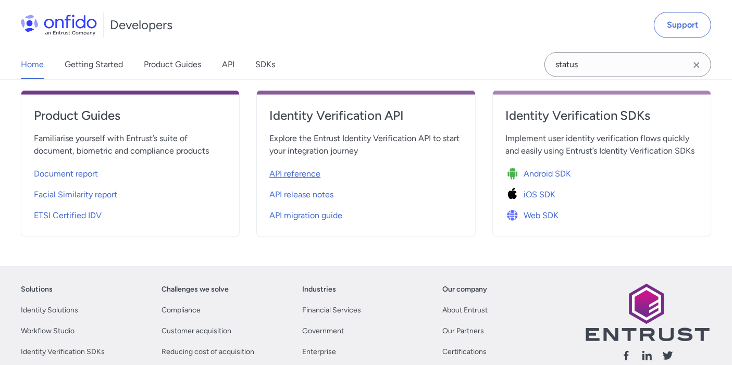
select select "http"
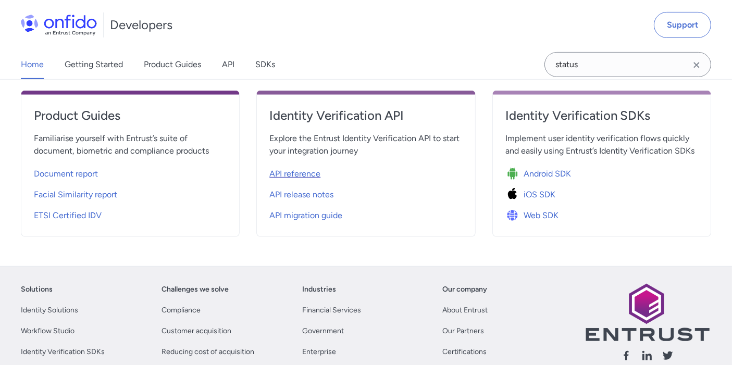
select select "http"
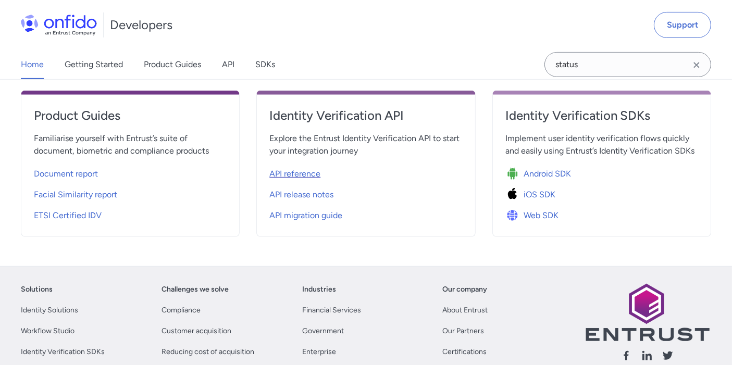
select select "http"
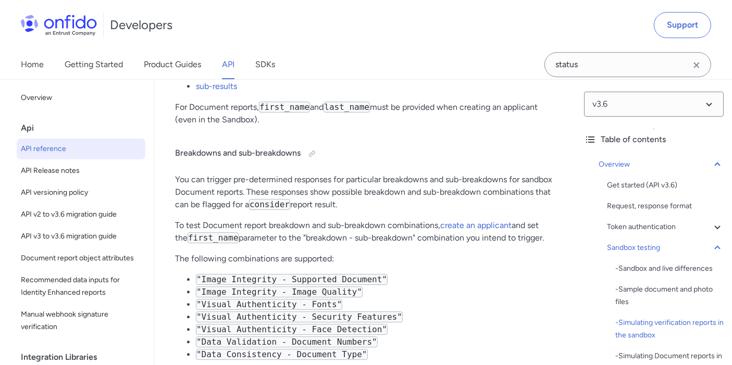
scroll to position [3124, 0]
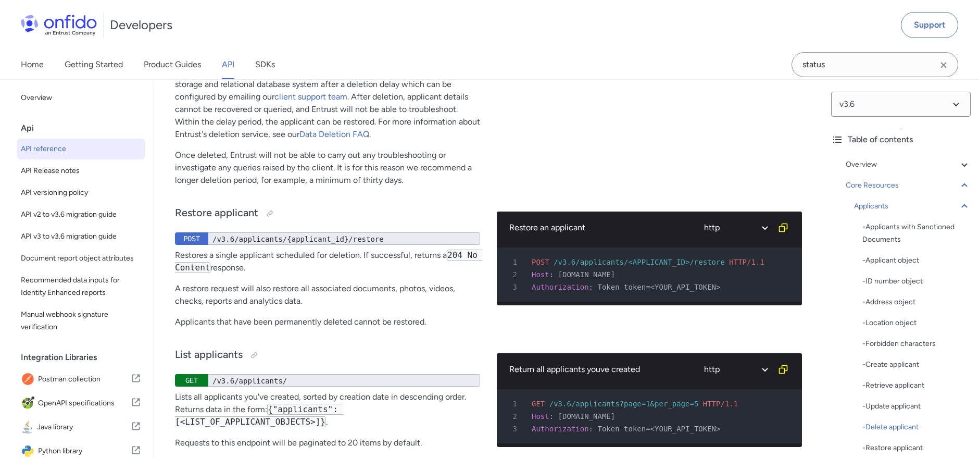
scroll to position [15028, 0]
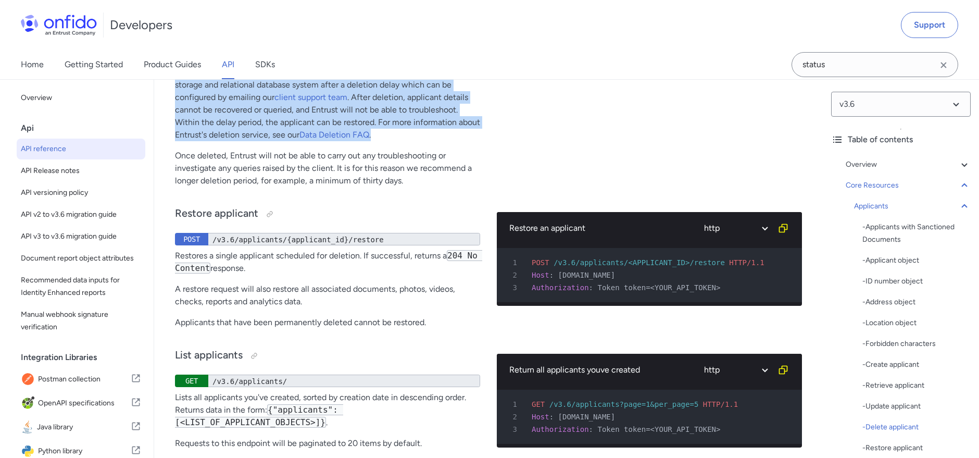
drag, startPoint x: 188, startPoint y: 216, endPoint x: 447, endPoint y: 303, distance: 273.2
click at [447, 141] on p "Sending a deletion request adds the applicant object and all associated documen…" at bounding box center [327, 91] width 305 height 100
click at [467, 141] on p "Sending a deletion request adds the applicant object and all associated documen…" at bounding box center [327, 91] width 305 height 100
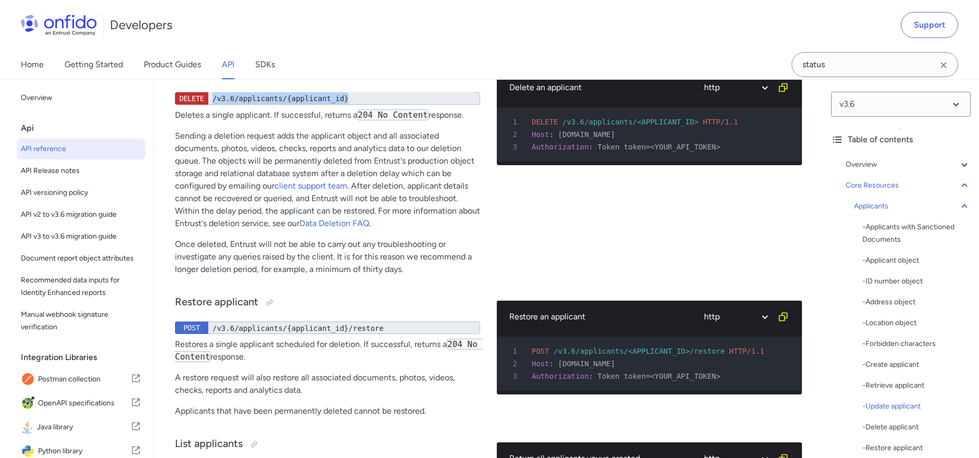
scroll to position [14971, 0]
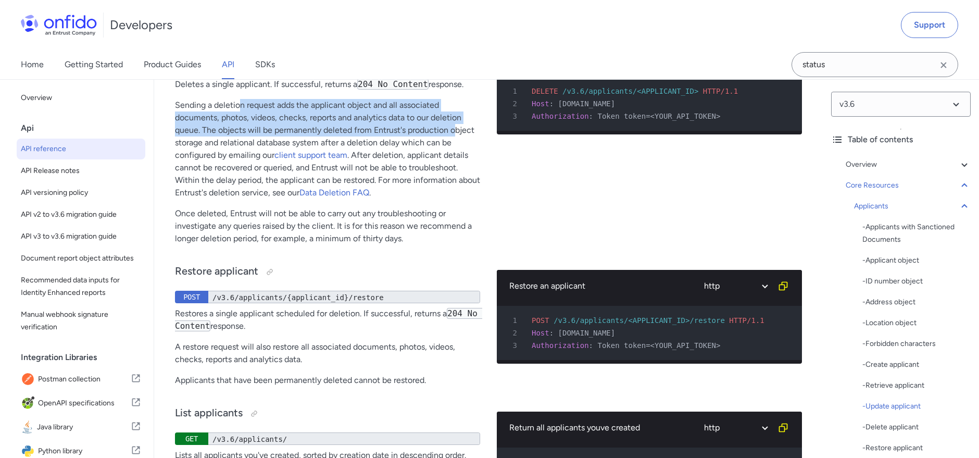
drag, startPoint x: 239, startPoint y: 271, endPoint x: 463, endPoint y: 306, distance: 227.1
click at [457, 199] on p "Sending a deletion request adds the applicant object and all associated documen…" at bounding box center [327, 149] width 305 height 100
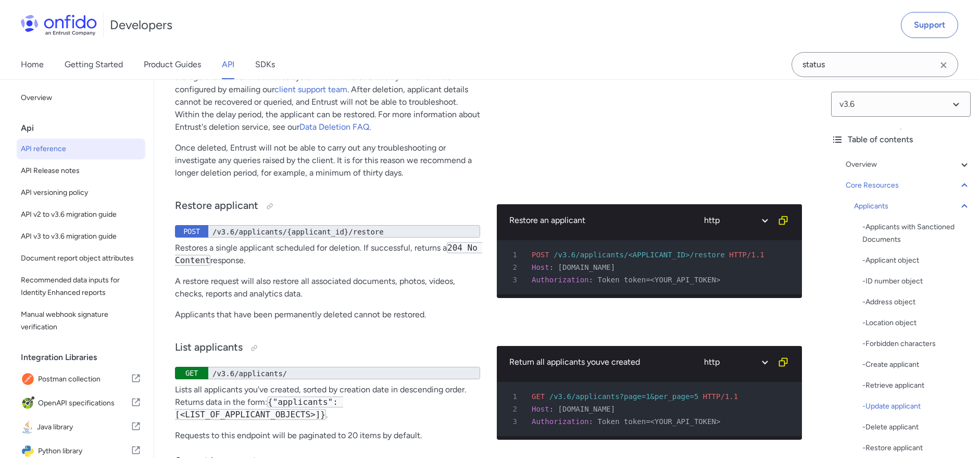
scroll to position [15086, 0]
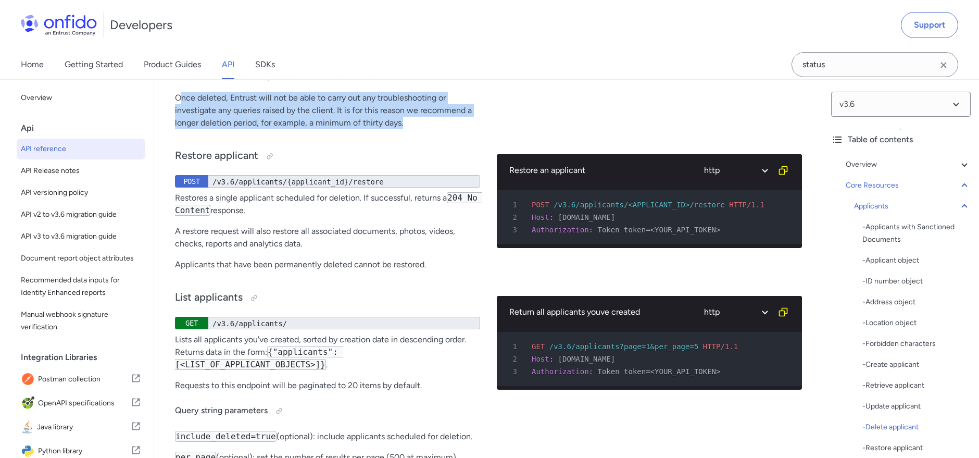
drag, startPoint x: 178, startPoint y: 266, endPoint x: 450, endPoint y: 294, distance: 273.8
click at [450, 129] on p "Once deleted, Entrust will not be able to carry out any troubleshooting or inve…" at bounding box center [327, 110] width 305 height 37
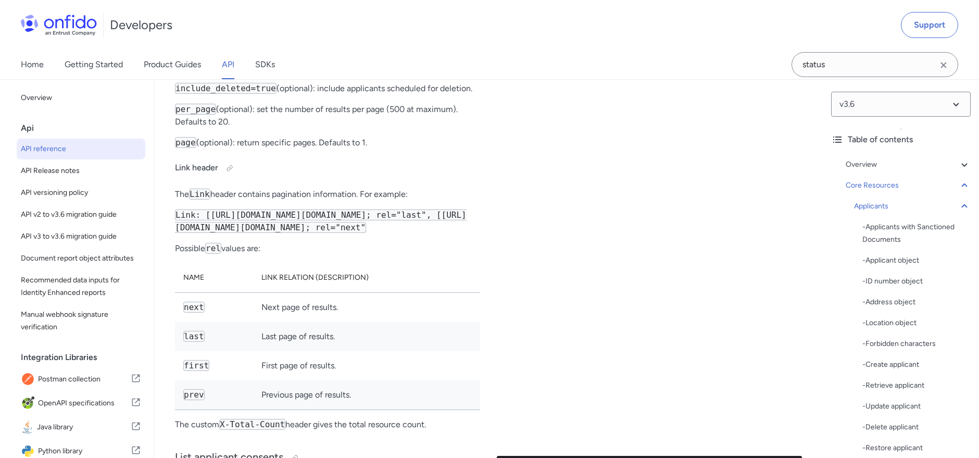
scroll to position [15433, 0]
drag, startPoint x: 261, startPoint y: 246, endPoint x: 163, endPoint y: 246, distance: 98.4
drag, startPoint x: 426, startPoint y: 270, endPoint x: 310, endPoint y: 270, distance: 116.1
click at [310, 129] on p "per_page (optional): set the number of results per page (500 at maximum). Defau…" at bounding box center [327, 116] width 305 height 25
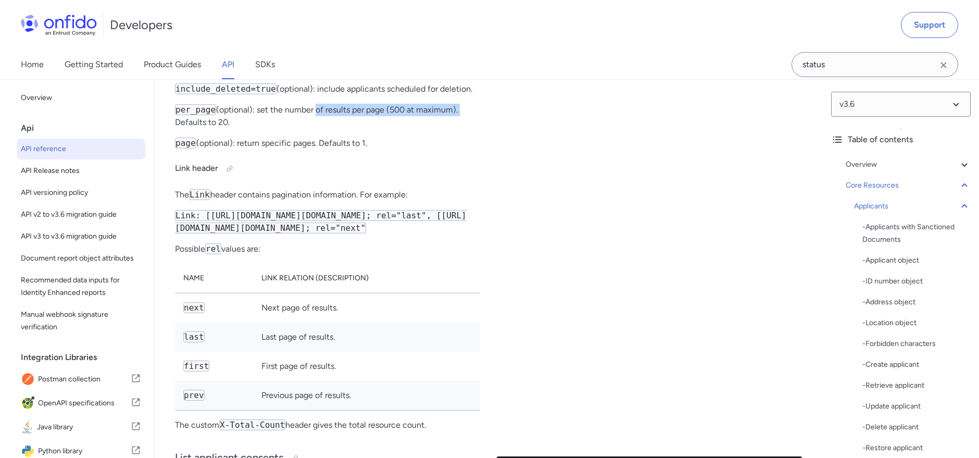
click at [310, 129] on p "per_page (optional): set the number of results per page (500 at maximum). Defau…" at bounding box center [327, 116] width 305 height 25
drag, startPoint x: 362, startPoint y: 276, endPoint x: 471, endPoint y: 277, distance: 109.4
click at [471, 129] on p "per_page (optional): set the number of results per page (500 at maximum). Defau…" at bounding box center [327, 116] width 305 height 25
click at [337, 22] on code "{"applicants": [<LIST_OF_APPLICANT_OBJECTS>]}" at bounding box center [259, 10] width 168 height 23
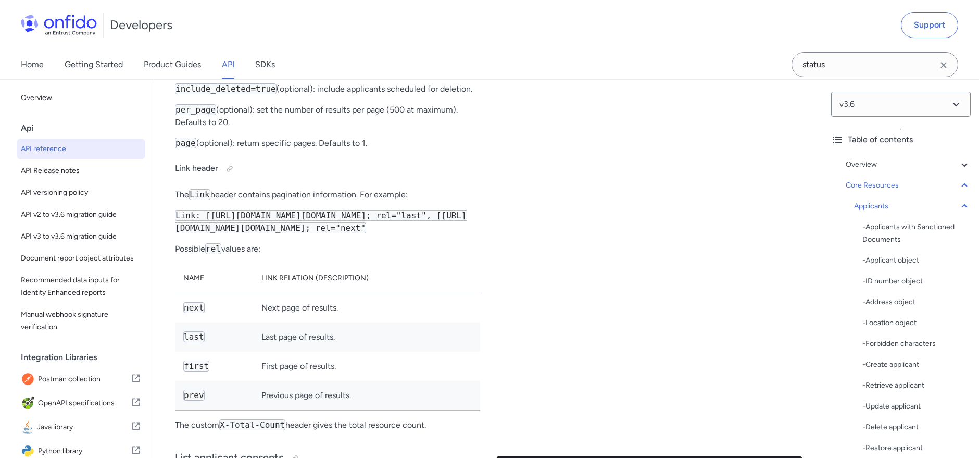
drag, startPoint x: 278, startPoint y: 222, endPoint x: 288, endPoint y: 235, distance: 17.1
click at [288, 235] on div "List applicants GET /v3.6/applicants/ Lists all applicants you've created, sort…" at bounding box center [327, 186] width 305 height 508
click at [279, 68] on div at bounding box center [279, 63] width 8 height 8
click at [300, 70] on div "Link copied!" at bounding box center [306, 63] width 36 height 12
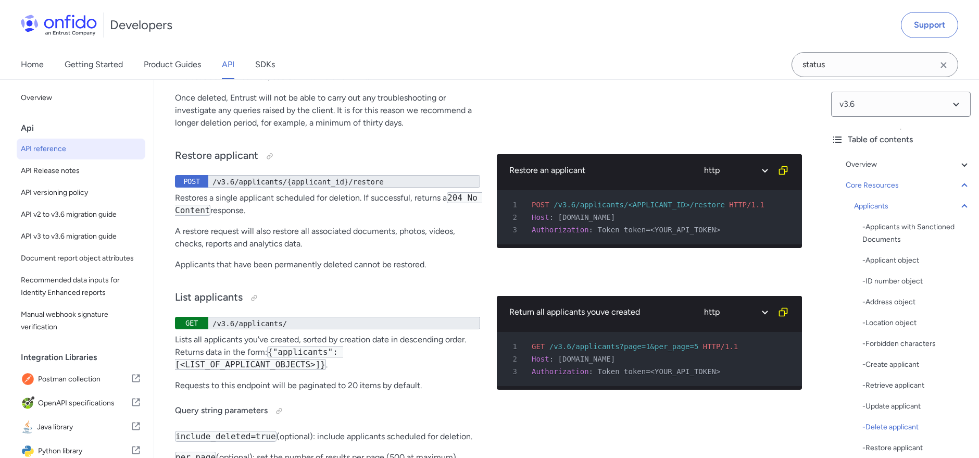
scroll to position [15086, 0]
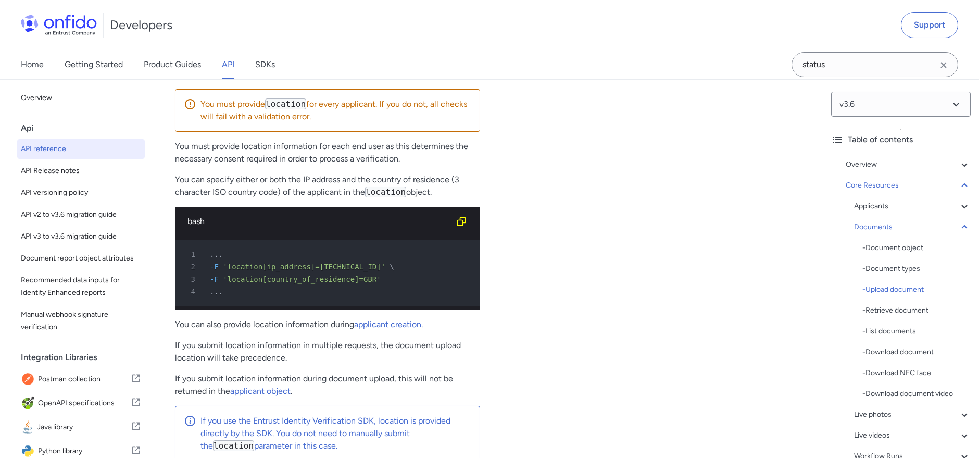
scroll to position [17931, 0]
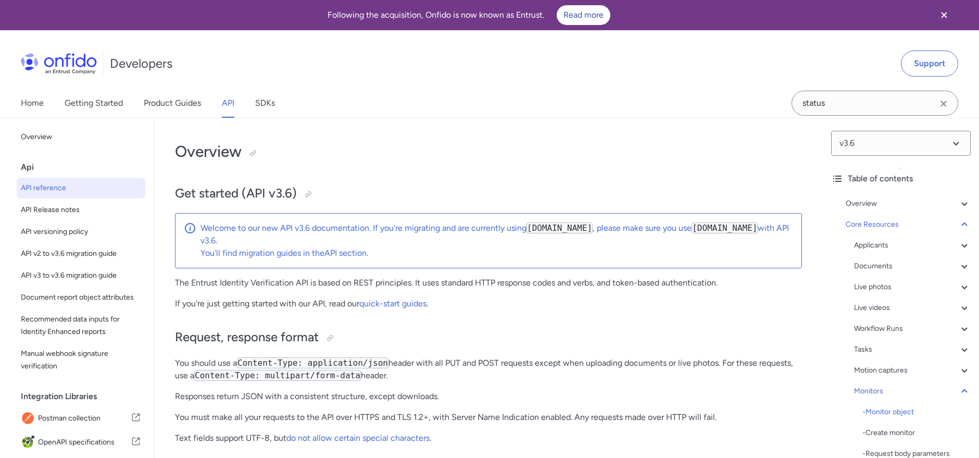
select select "http"
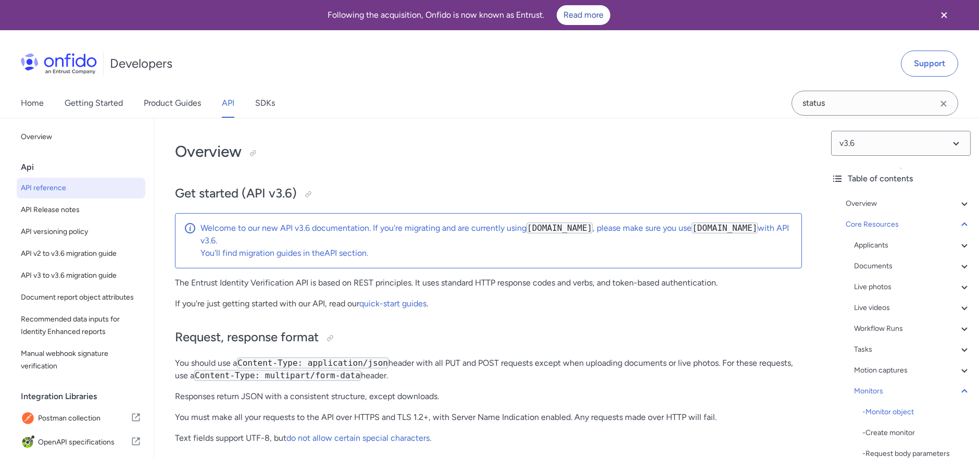
select select "http"
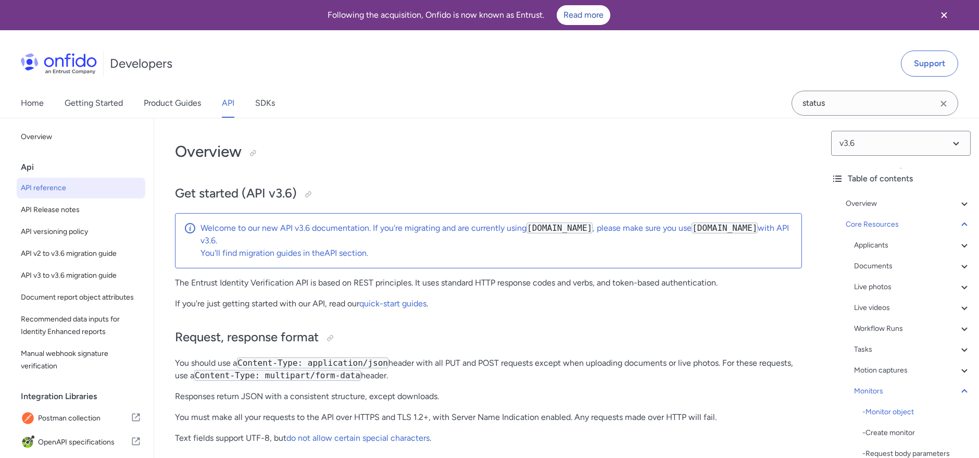
select select "http"
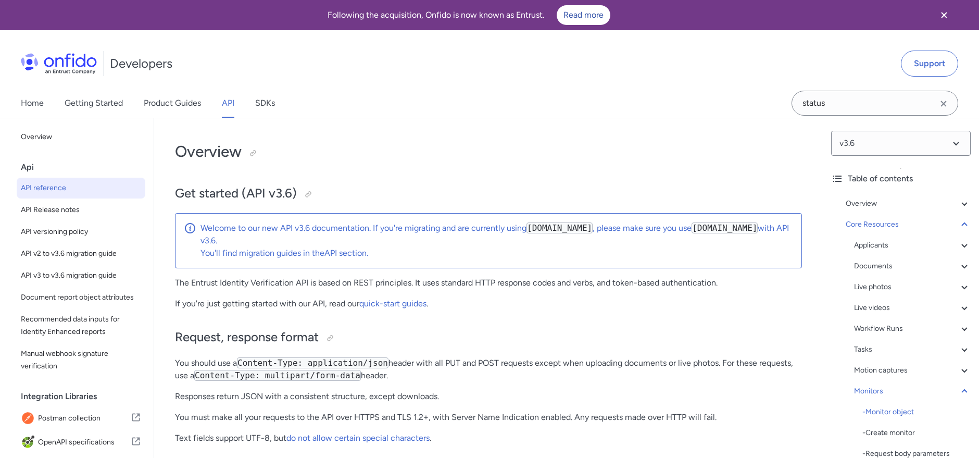
select select "http"
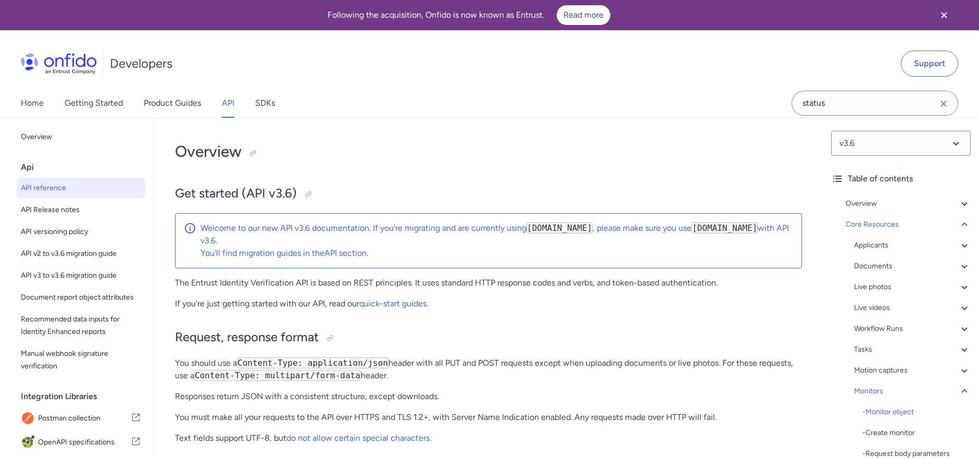
select select "http"
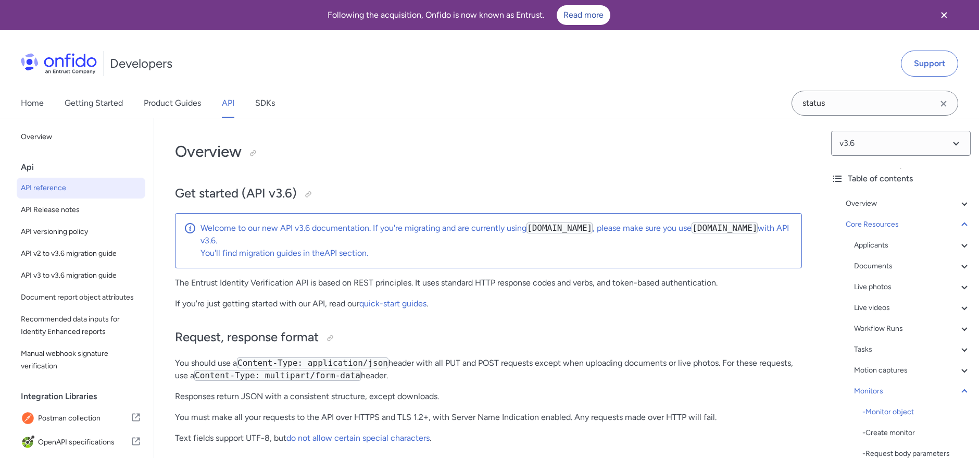
select select "http"
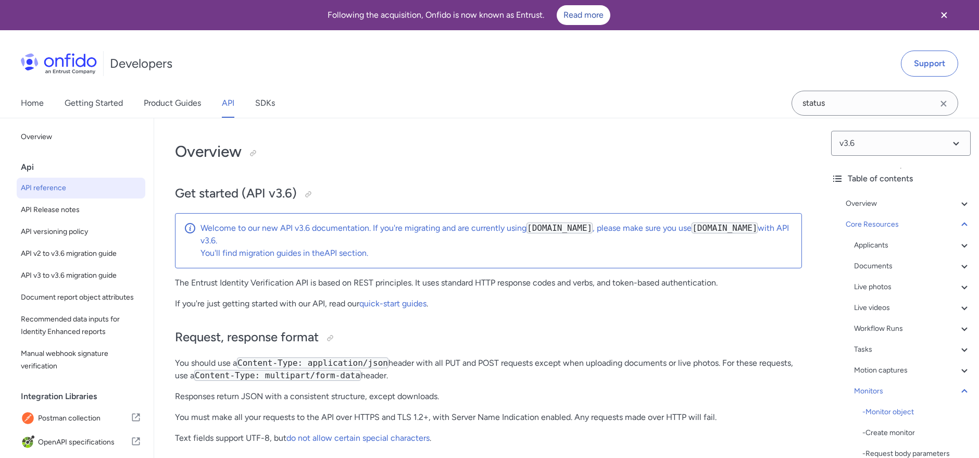
select select "http"
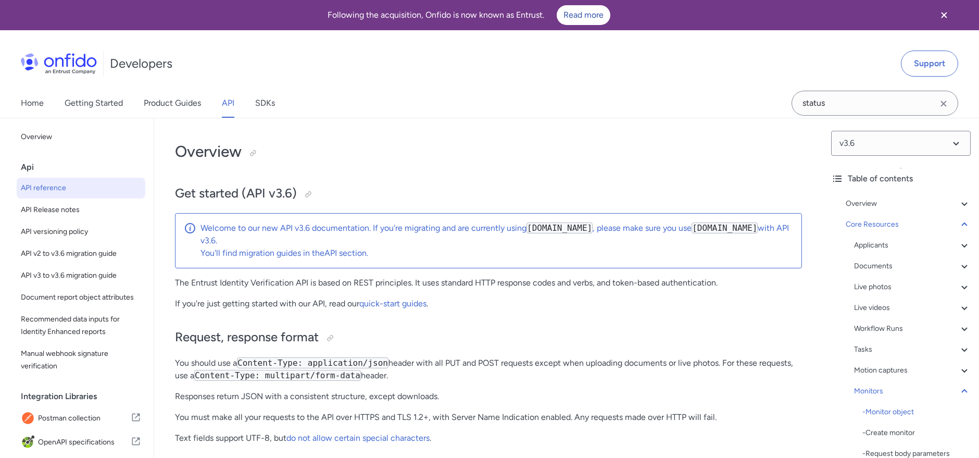
select select "http"
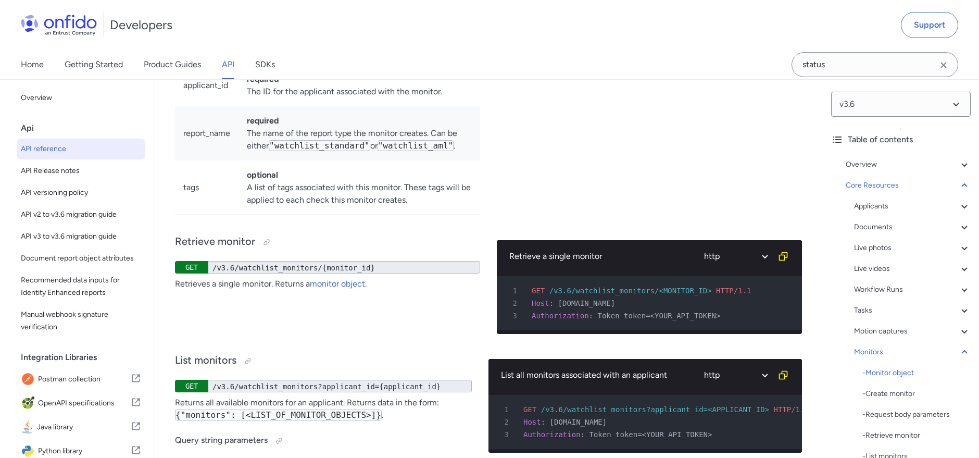
scroll to position [30751, 0]
